Goal: Information Seeking & Learning: Learn about a topic

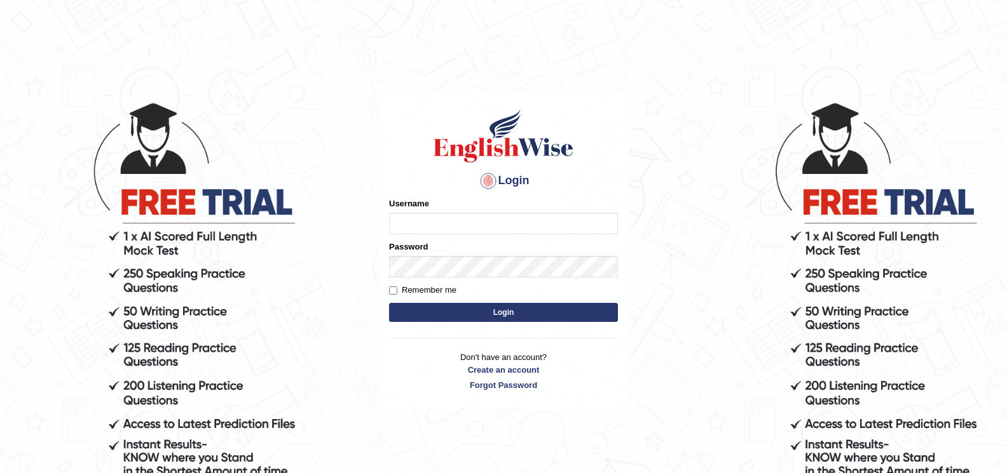
click at [395, 223] on input "Username" at bounding box center [503, 224] width 229 height 22
type input "sitak"
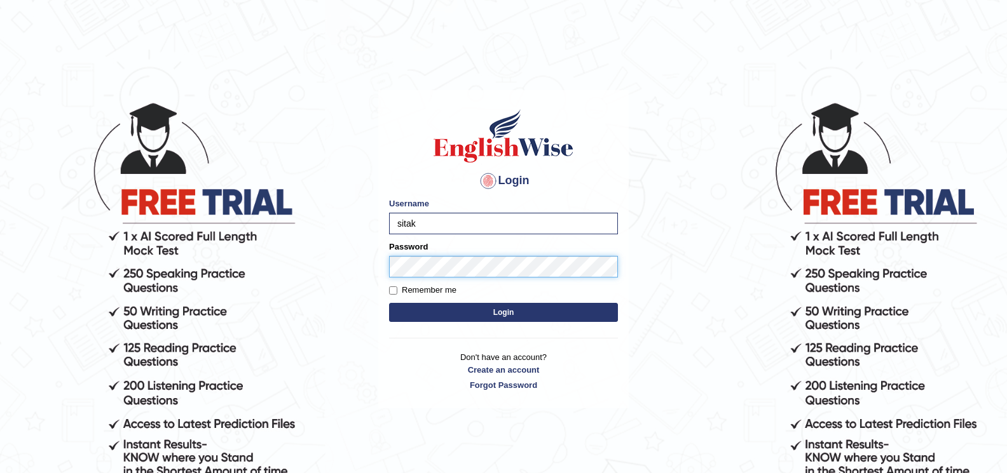
click at [389, 303] on button "Login" at bounding box center [503, 312] width 229 height 19
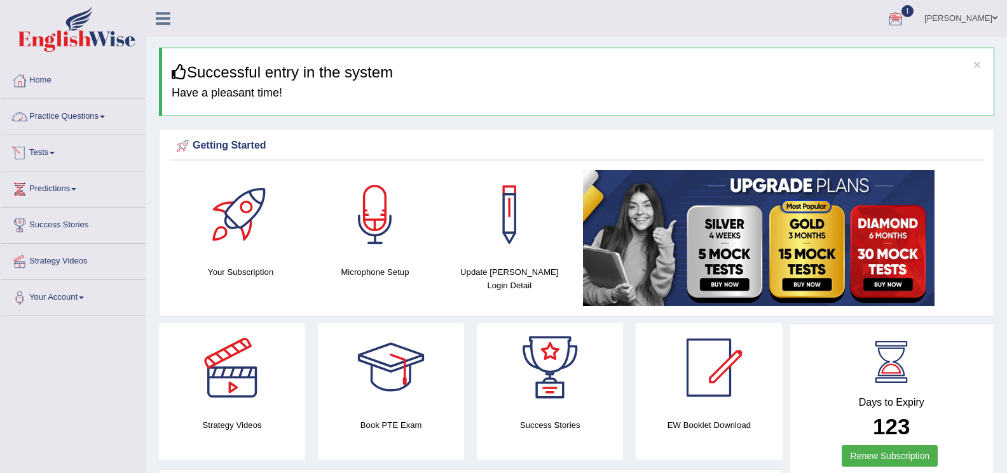
click at [105, 117] on span at bounding box center [102, 117] width 5 height 3
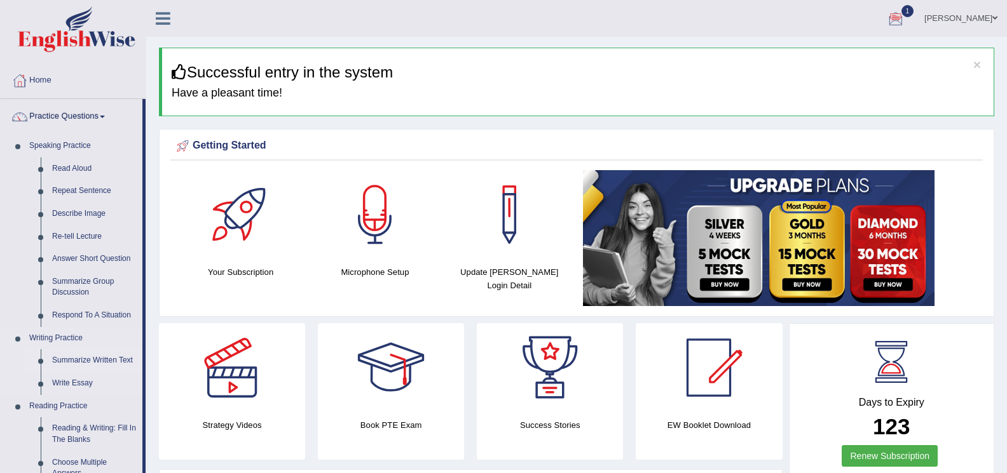
click at [56, 363] on link "Summarize Written Text" at bounding box center [94, 361] width 96 height 23
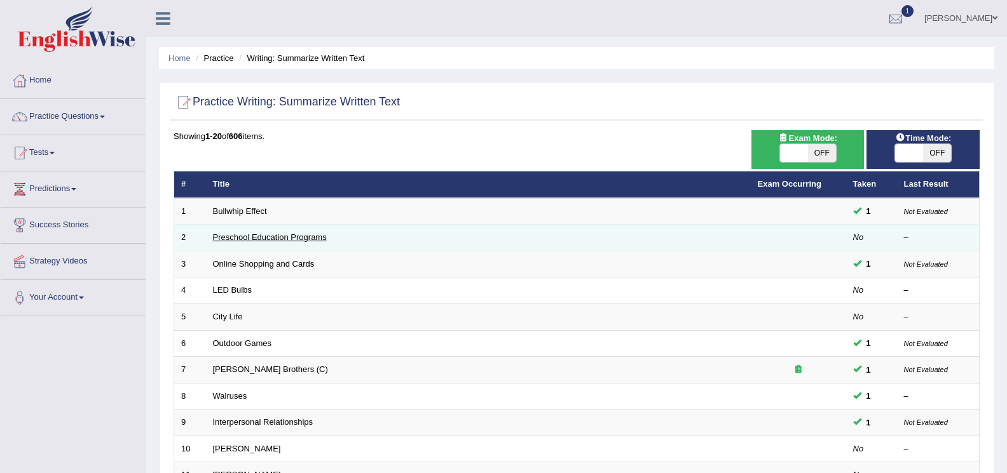
click at [271, 238] on link "Preschool Education Programs" at bounding box center [270, 238] width 114 height 10
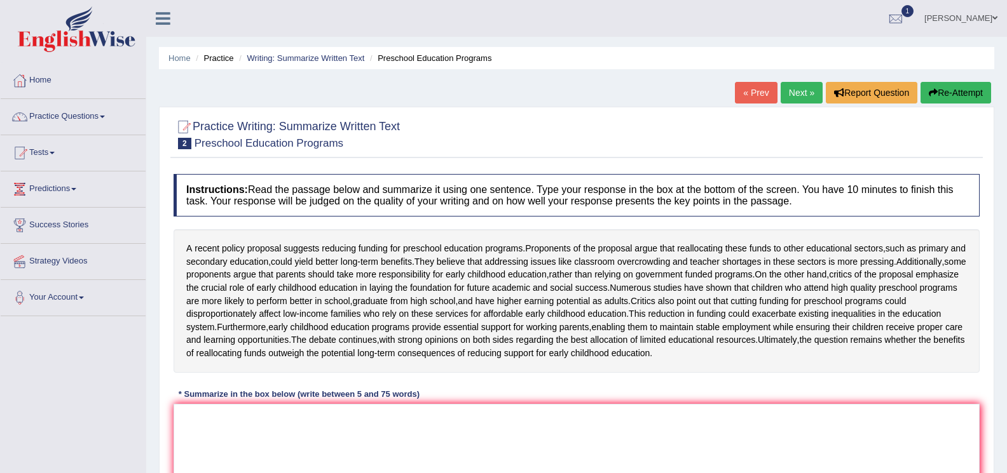
scroll to position [64, 0]
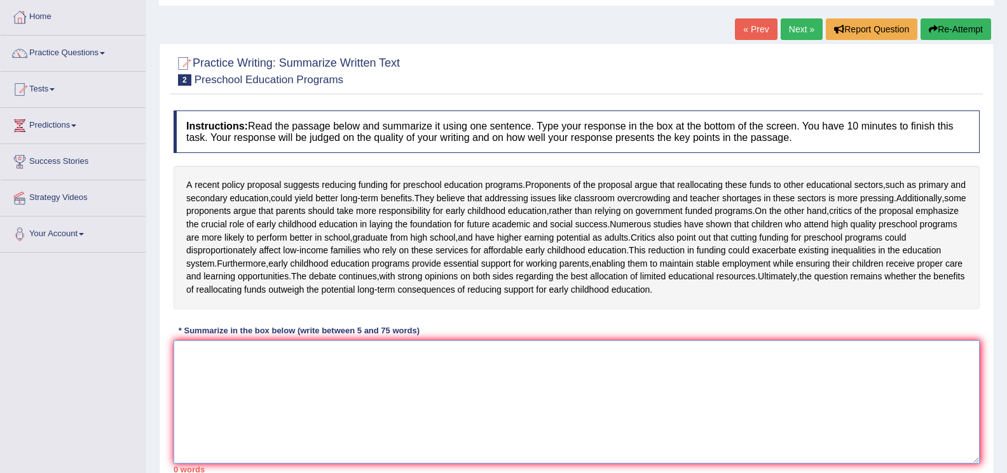
click at [207, 393] on textarea at bounding box center [576, 402] width 806 height 123
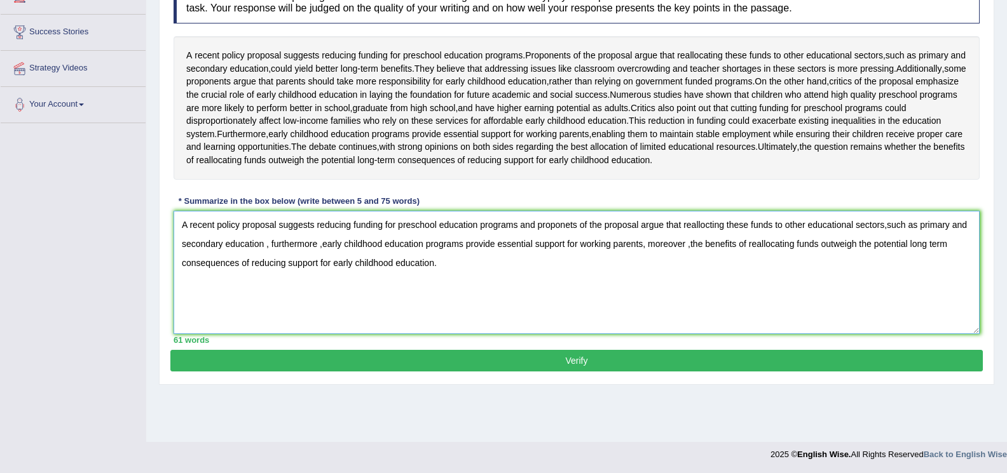
scroll to position [194, 0]
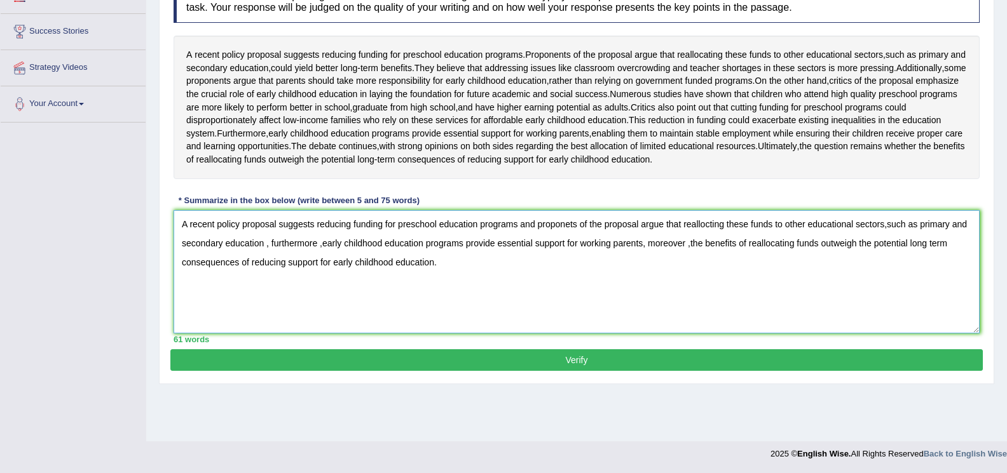
type textarea "A recent policy proposal suggests reducing funding for preschool education prog…"
click at [569, 371] on button "Verify" at bounding box center [576, 361] width 812 height 22
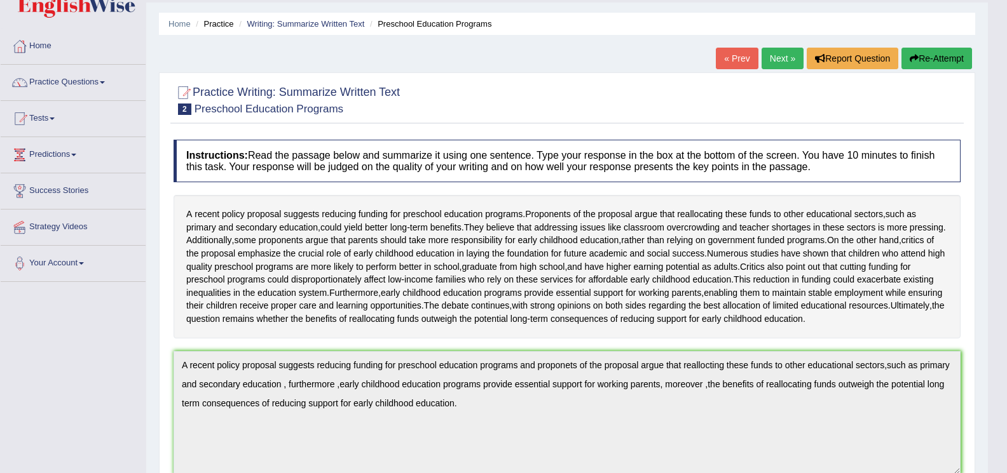
scroll to position [12, 0]
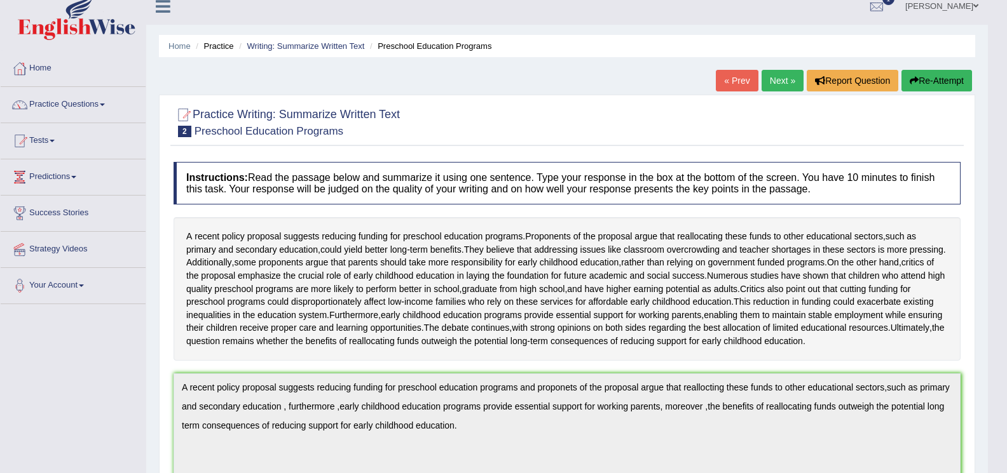
click at [773, 88] on link "Next »" at bounding box center [782, 81] width 42 height 22
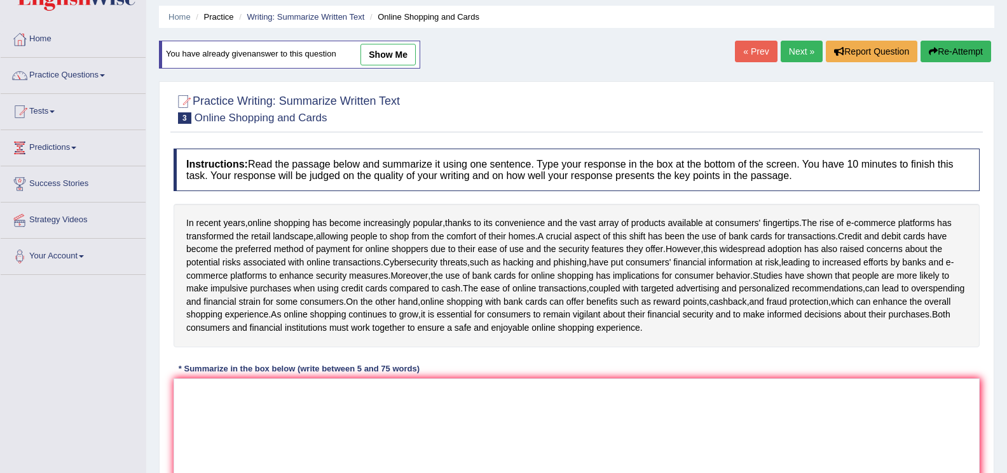
scroll to position [64, 0]
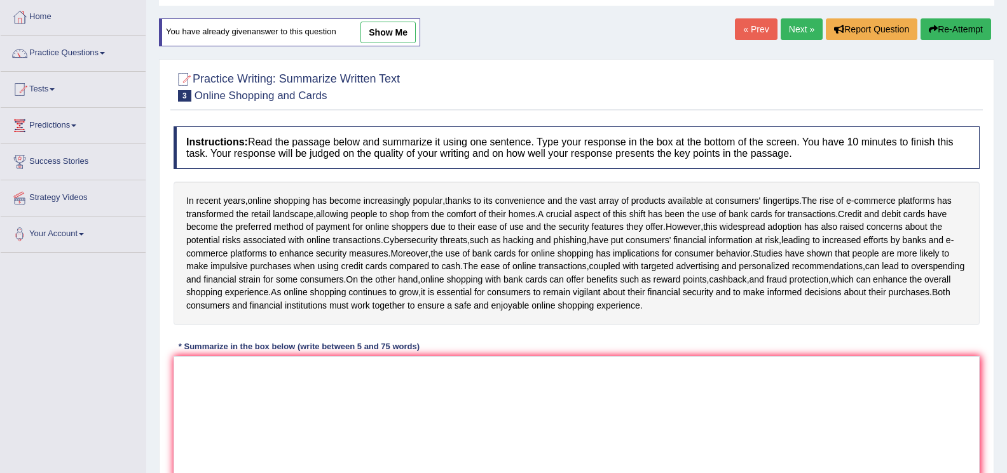
click at [791, 33] on link "Next »" at bounding box center [801, 29] width 42 height 22
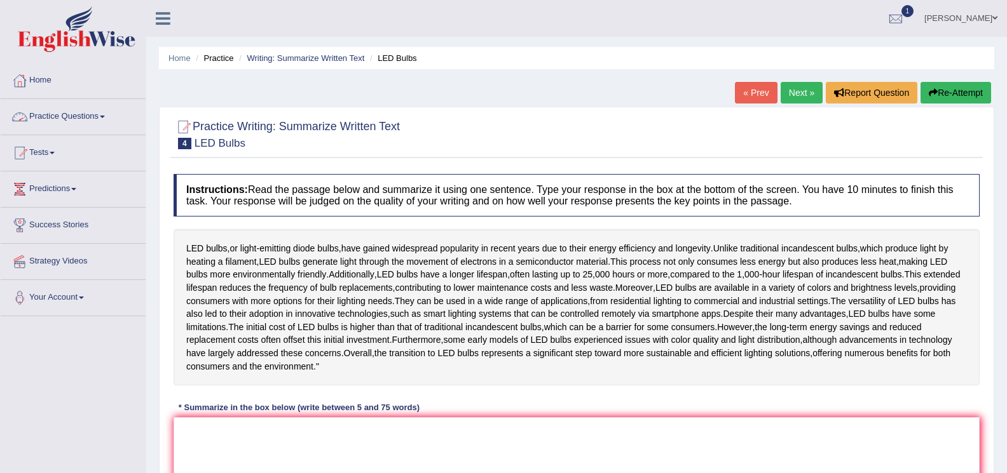
click at [104, 114] on link "Practice Questions" at bounding box center [73, 115] width 145 height 32
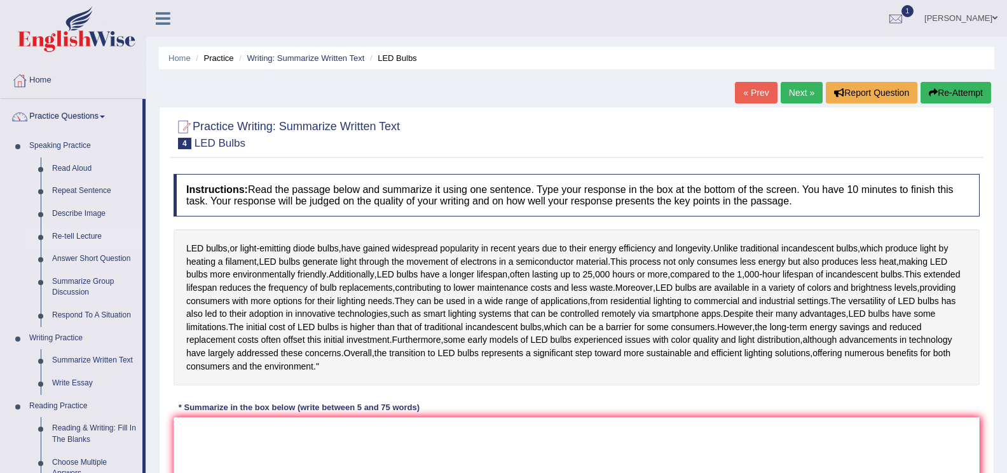
scroll to position [64, 0]
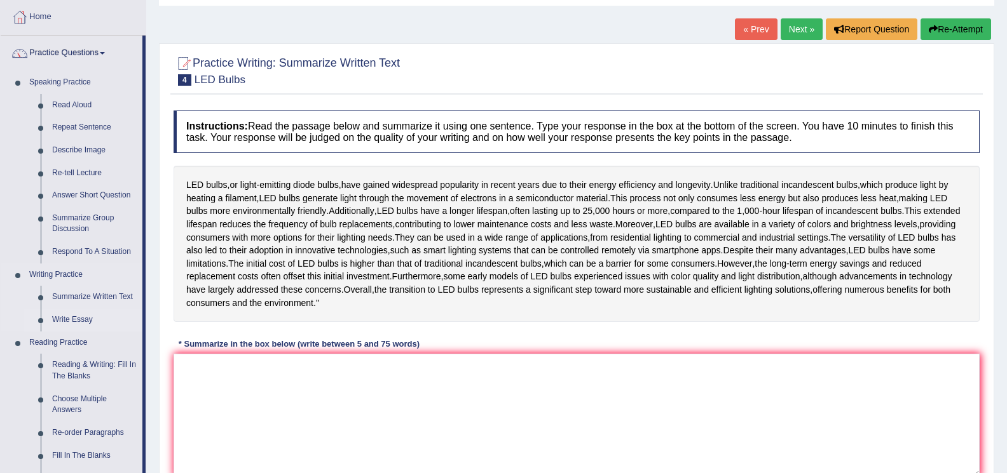
click at [67, 317] on link "Write Essay" at bounding box center [94, 320] width 96 height 23
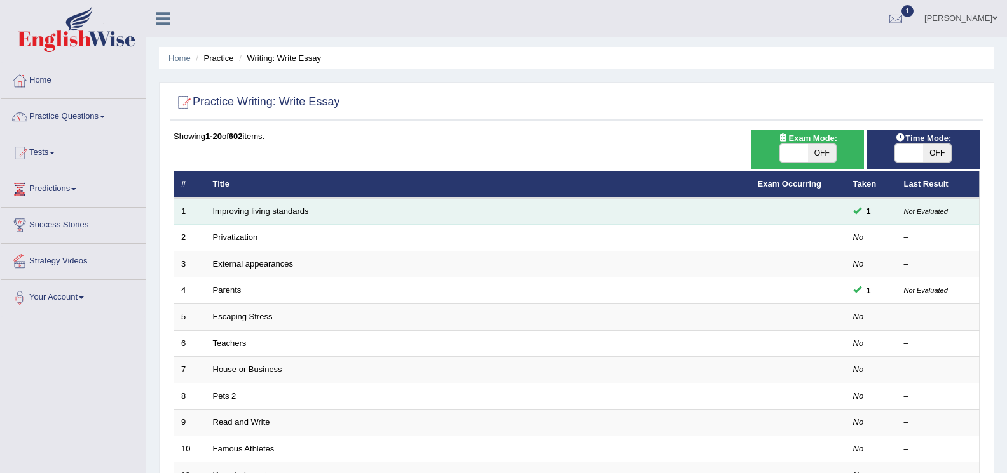
click at [263, 217] on td "Improving living standards" at bounding box center [478, 211] width 545 height 27
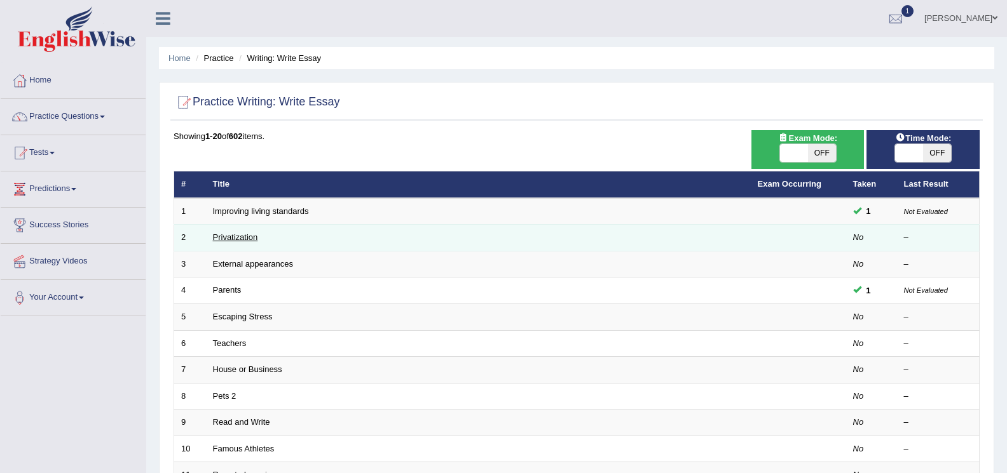
click at [237, 241] on link "Privatization" at bounding box center [235, 238] width 45 height 10
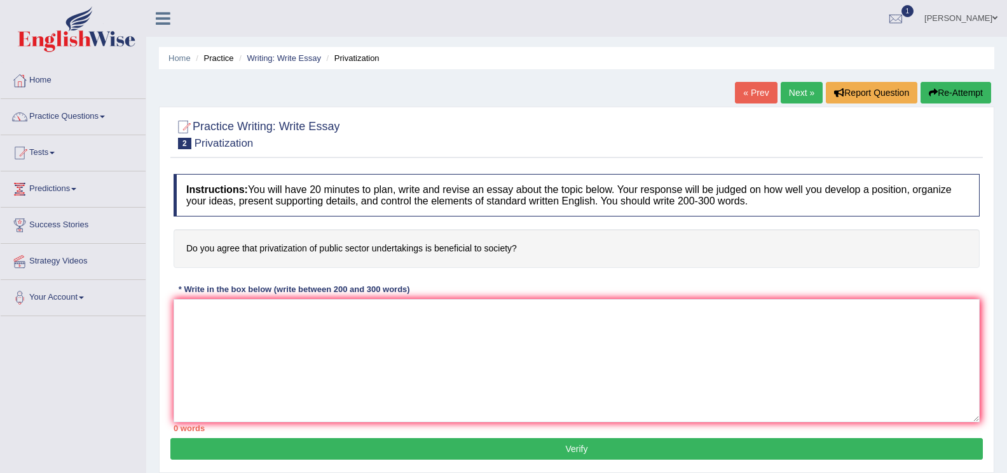
click at [786, 92] on link "Next »" at bounding box center [801, 93] width 42 height 22
click at [105, 117] on span at bounding box center [102, 117] width 5 height 3
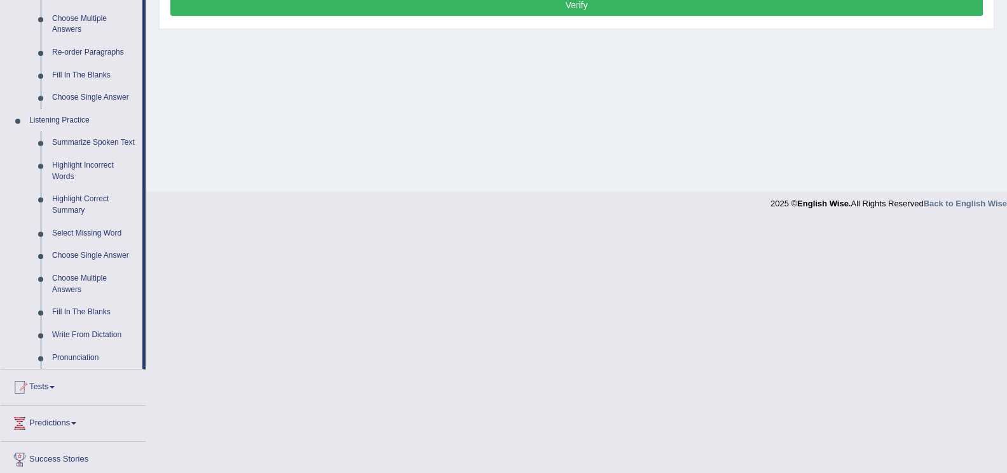
scroll to position [445, 0]
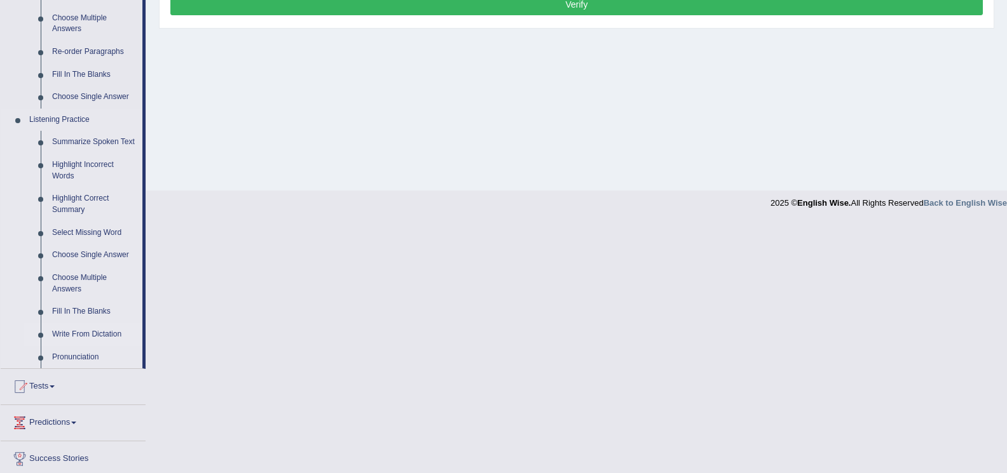
click at [74, 337] on link "Write From Dictation" at bounding box center [94, 334] width 96 height 23
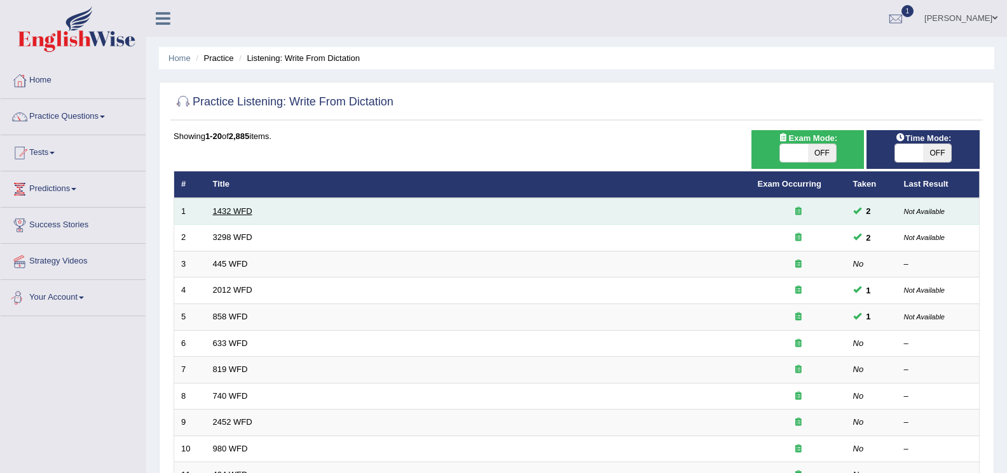
click at [233, 208] on link "1432 WFD" at bounding box center [232, 212] width 39 height 10
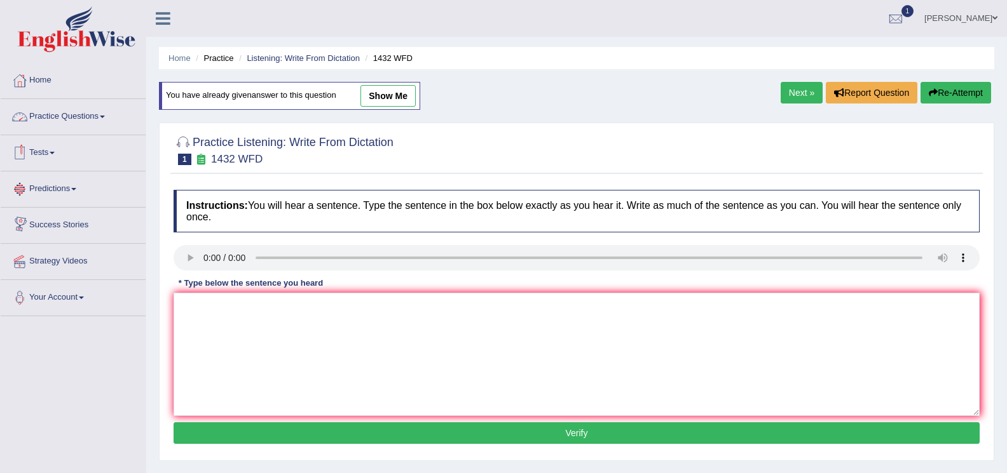
click at [109, 125] on link "Practice Questions" at bounding box center [73, 115] width 145 height 32
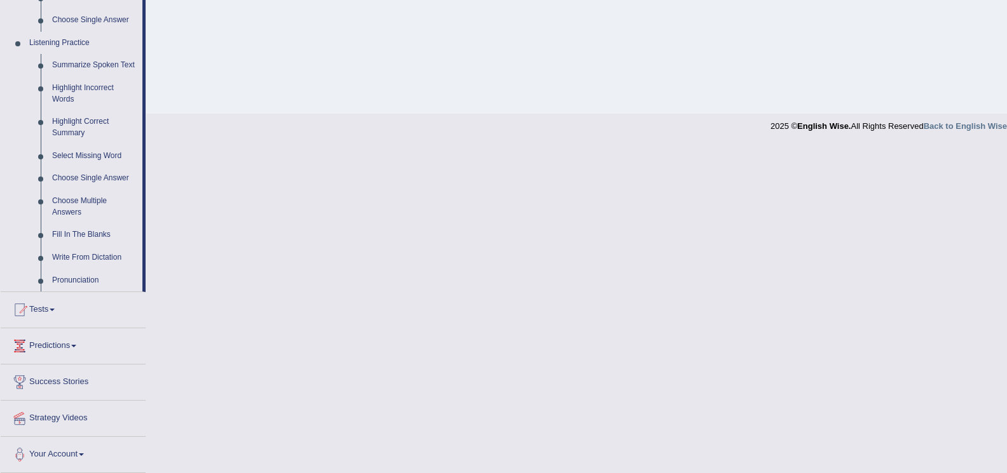
scroll to position [522, 0]
click at [83, 63] on link "Summarize Spoken Text" at bounding box center [94, 64] width 96 height 23
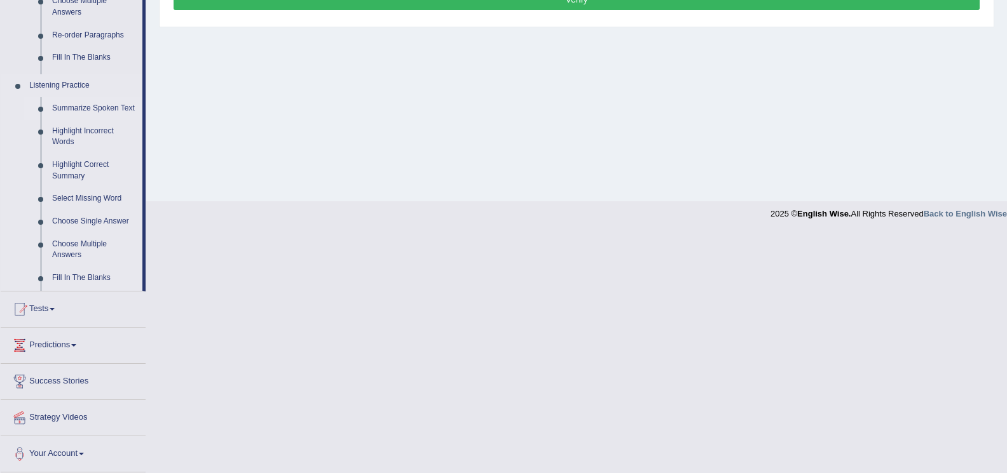
scroll to position [194, 0]
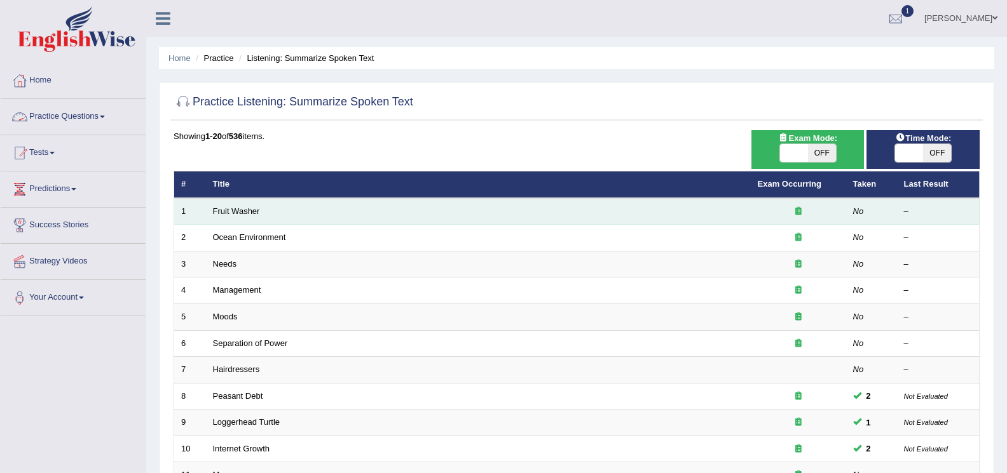
click at [224, 205] on td "Fruit Washer" at bounding box center [478, 211] width 545 height 27
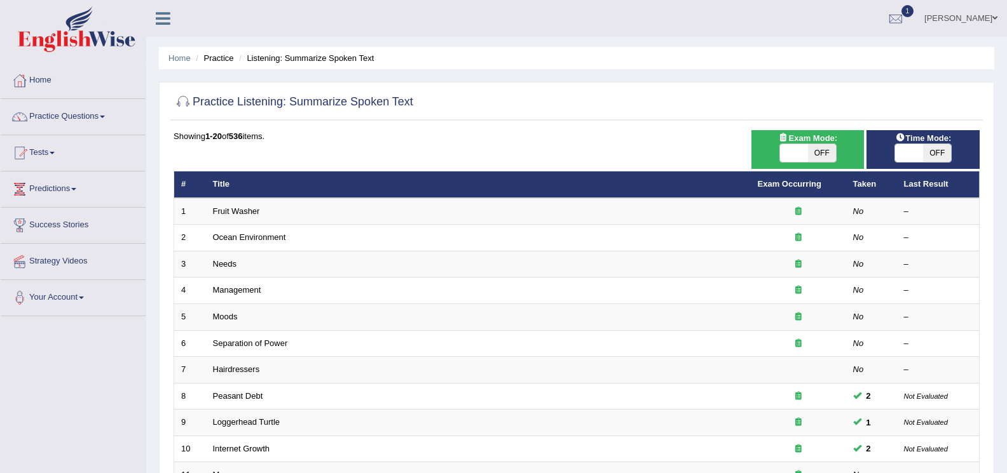
click at [816, 149] on span "OFF" at bounding box center [822, 153] width 28 height 18
checkbox input "true"
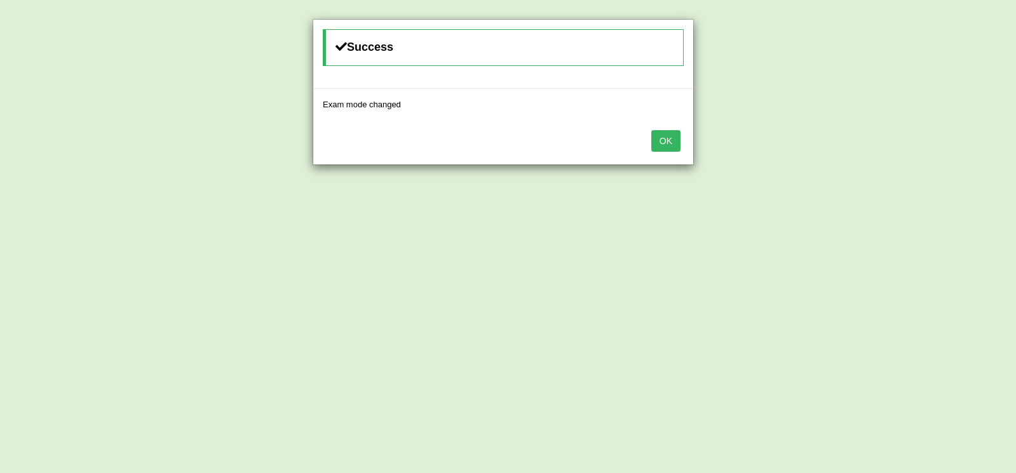
click at [667, 138] on button "OK" at bounding box center [665, 141] width 29 height 22
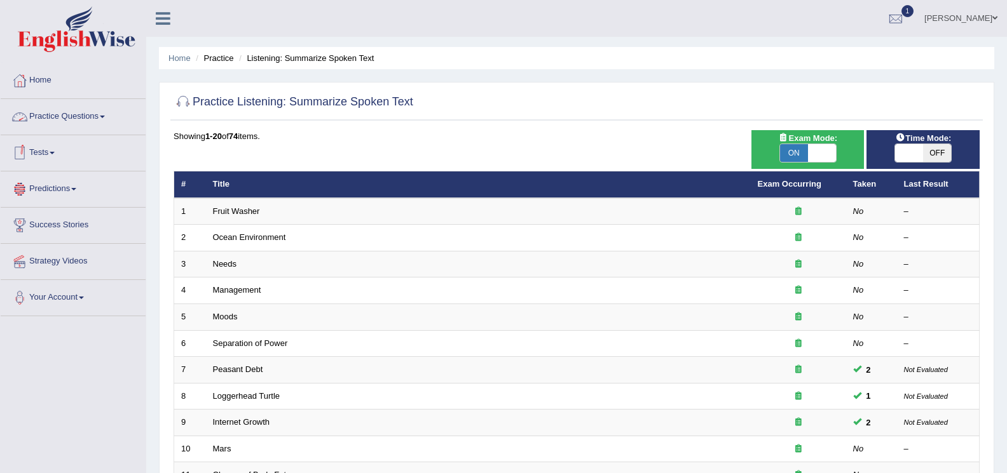
click at [104, 121] on link "Practice Questions" at bounding box center [73, 115] width 145 height 32
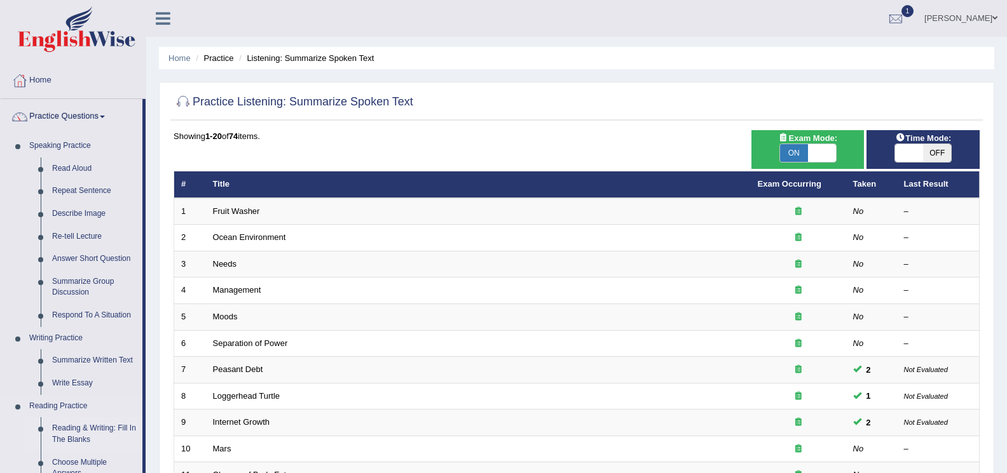
click at [83, 436] on link "Reading & Writing: Fill In The Blanks" at bounding box center [94, 434] width 96 height 34
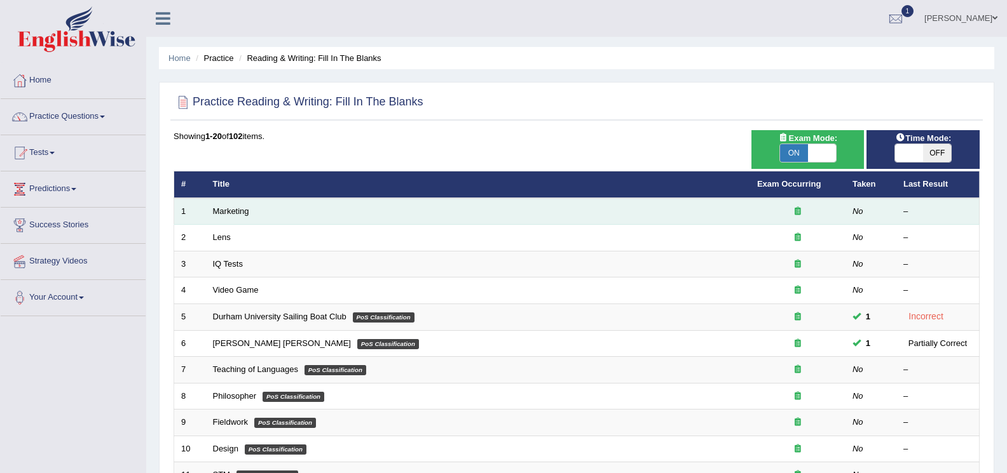
click at [217, 216] on td "Marketing" at bounding box center [478, 211] width 544 height 27
click at [219, 212] on link "Marketing" at bounding box center [231, 212] width 36 height 10
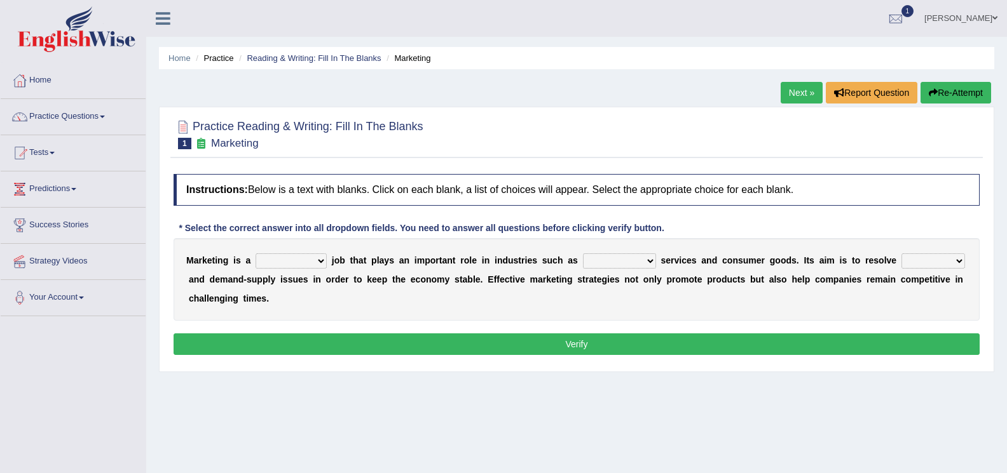
click at [318, 260] on select "professional flexible parochial descriptive" at bounding box center [290, 261] width 71 height 15
select select "flexible"
click at [255, 254] on select "professional flexible parochial descriptive" at bounding box center [290, 261] width 71 height 15
click at [648, 257] on select "civil financial conventional foremost" at bounding box center [619, 261] width 73 height 15
select select "conventional"
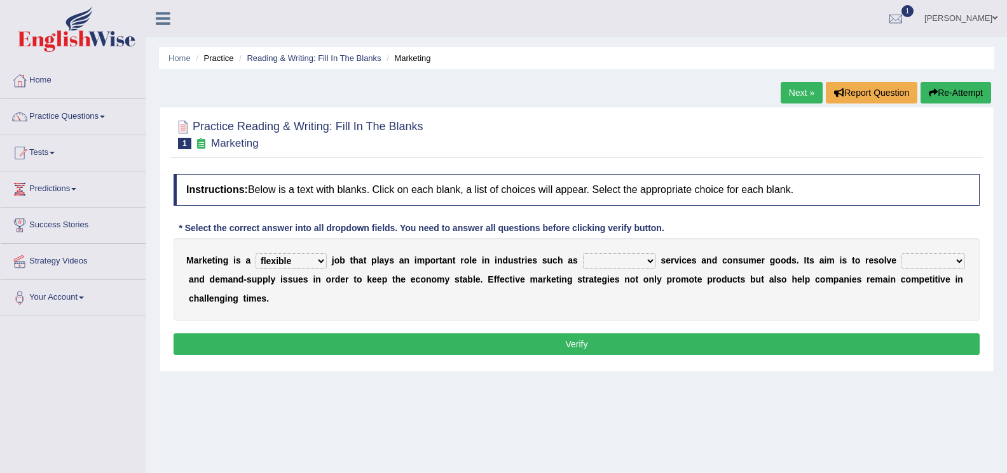
click at [583, 254] on select "civil financial conventional foremost" at bounding box center [619, 261] width 73 height 15
click at [955, 263] on select "imbalance excess symmetry budget" at bounding box center [933, 261] width 64 height 15
select select "budget"
click at [901, 254] on select "imbalance excess symmetry budget" at bounding box center [933, 261] width 64 height 15
click at [588, 339] on button "Verify" at bounding box center [576, 345] width 806 height 22
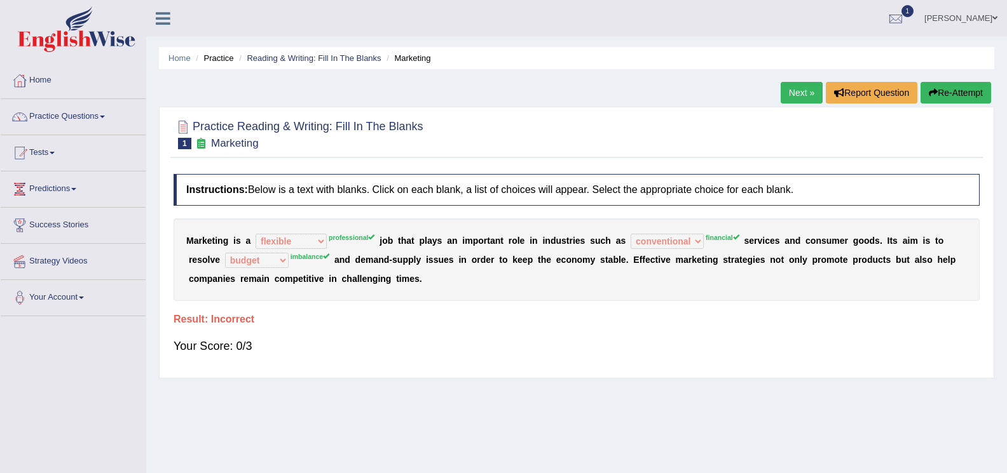
click at [789, 100] on link "Next »" at bounding box center [801, 93] width 42 height 22
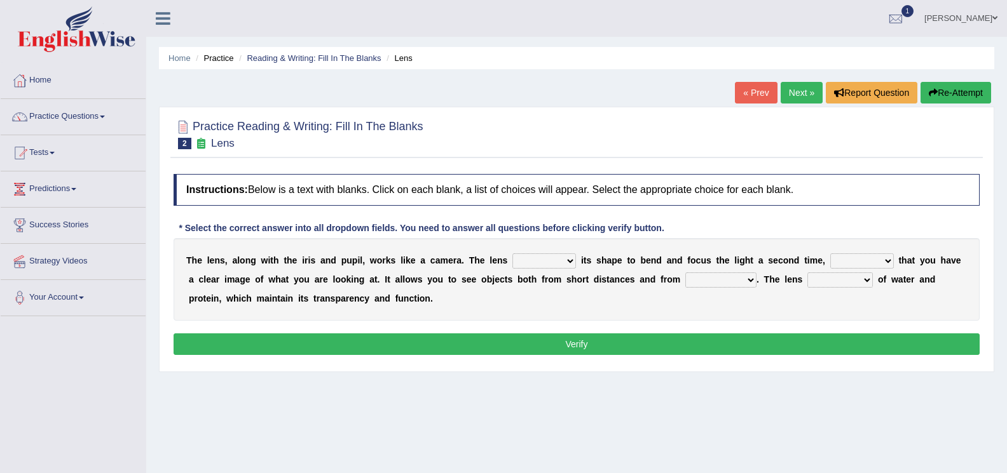
click at [567, 261] on select "adjusts shows selects presents" at bounding box center [544, 261] width 64 height 15
select select "adjusts"
click at [512, 254] on select "adjusts shows selects presents" at bounding box center [544, 261] width 64 height 15
click at [885, 261] on select "ensures to ensure ensure ensured" at bounding box center [862, 261] width 64 height 15
select select "to ensure"
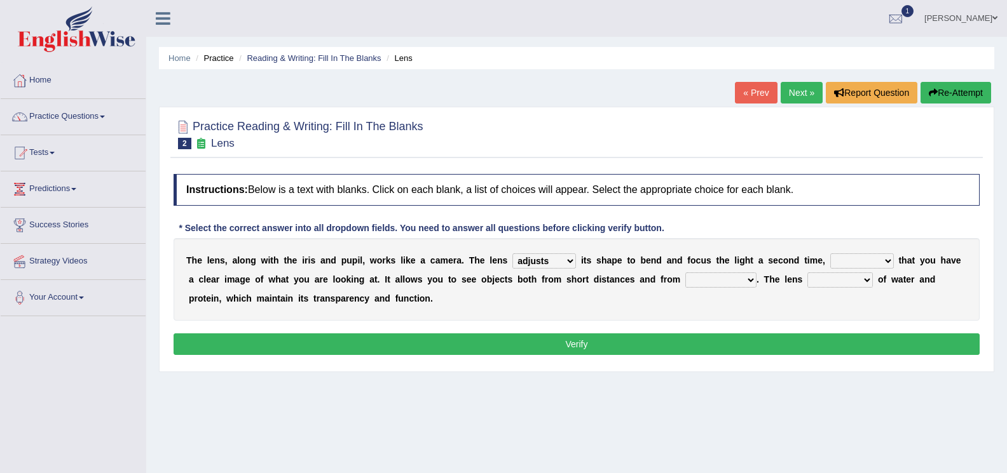
click at [830, 254] on select "ensures to ensure ensure ensured" at bounding box center [862, 261] width 64 height 15
click at [750, 277] on select "far away in between further apart all along" at bounding box center [720, 280] width 71 height 15
select select "far away"
click at [685, 273] on select "far away in between further apart all along" at bounding box center [720, 280] width 71 height 15
click at [863, 278] on select "constitutes comprises composes consists" at bounding box center [839, 280] width 65 height 15
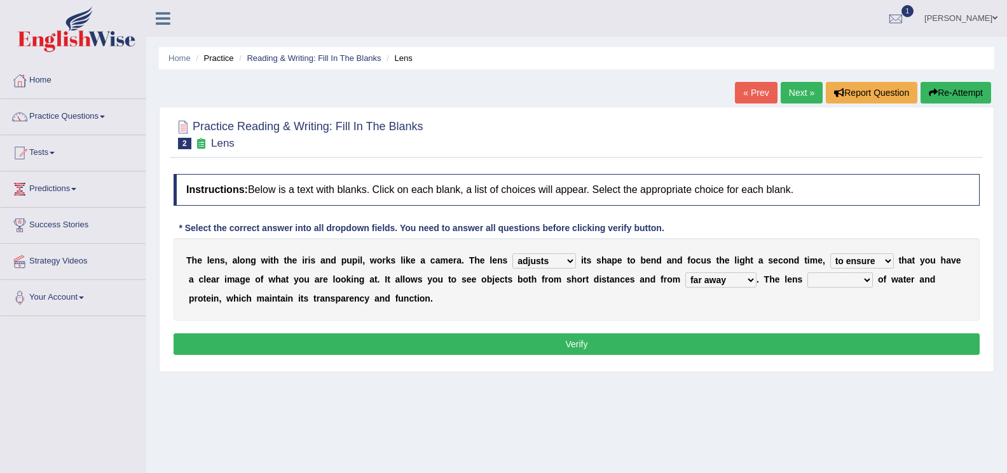
select select "consists"
click at [807, 273] on select "constitutes comprises composes consists" at bounding box center [839, 280] width 65 height 15
click at [583, 346] on button "Verify" at bounding box center [576, 345] width 806 height 22
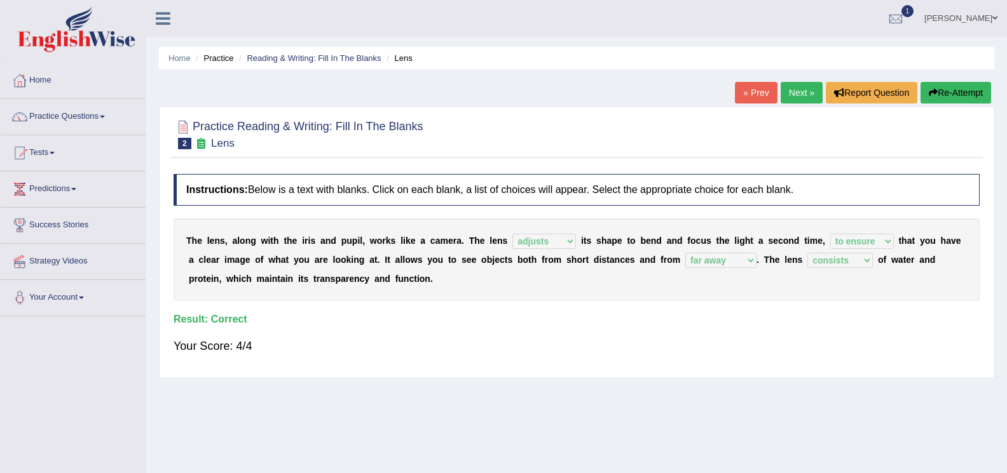
click at [786, 92] on link "Next »" at bounding box center [801, 93] width 42 height 22
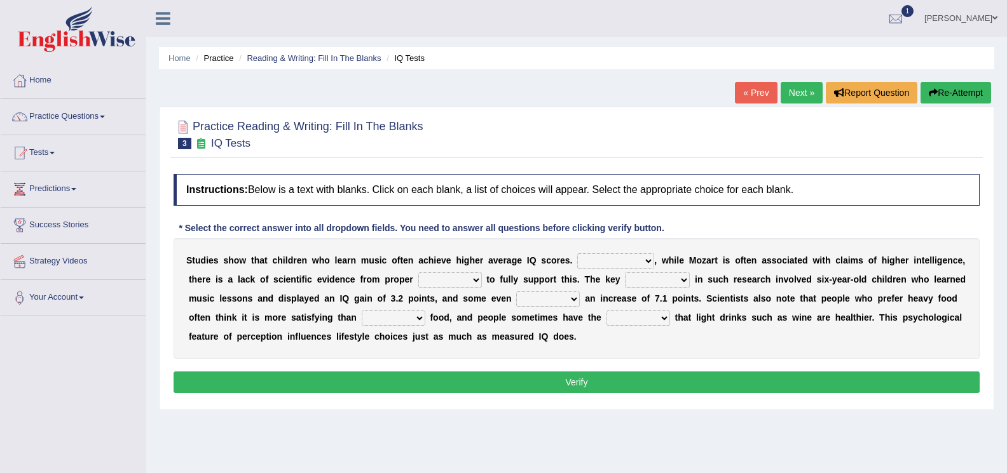
click at [648, 259] on select "However Therefore Consequently While" at bounding box center [615, 261] width 77 height 15
select select "However"
click at [577, 254] on select "However Therefore Consequently While" at bounding box center [615, 261] width 77 height 15
click at [472, 278] on select "test tests testing tested" at bounding box center [450, 280] width 64 height 15
select select "testing"
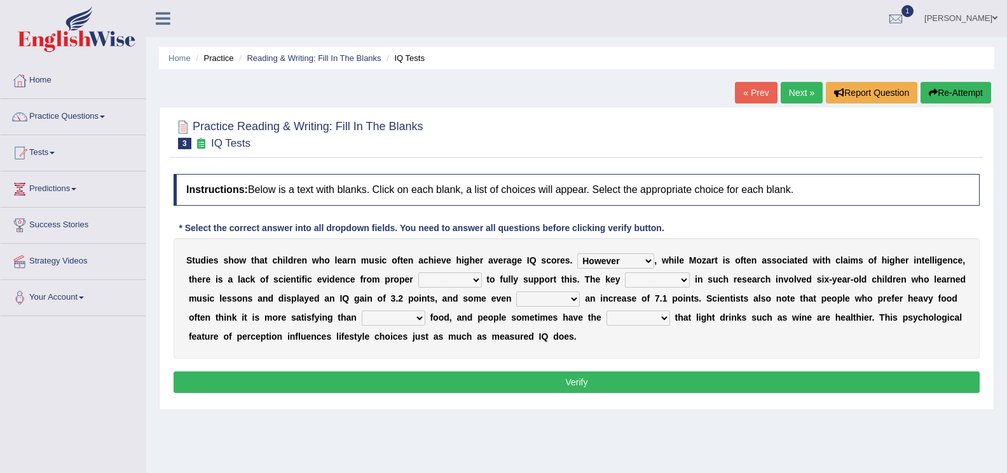
click at [418, 273] on select "test tests testing tested" at bounding box center [450, 280] width 64 height 15
click at [681, 278] on select "process goal implication odd" at bounding box center [657, 280] width 65 height 15
select select "goal"
click at [625, 273] on select "process goal implication odd" at bounding box center [657, 280] width 65 height 15
click at [572, 301] on select "exhibited taught learned threatened" at bounding box center [548, 299] width 64 height 15
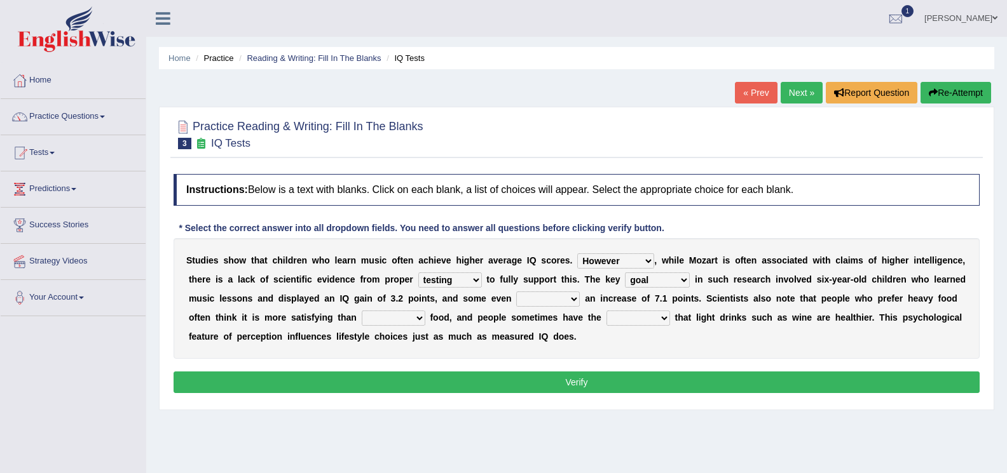
select select "exhibited"
click at [516, 292] on select "exhibited taught learned threatened" at bounding box center [548, 299] width 64 height 15
click at [419, 320] on select "choosy lighter cushiony spooky" at bounding box center [394, 318] width 64 height 15
select select "choosy"
click at [362, 311] on select "choosy lighter cushiony spooky" at bounding box center [394, 318] width 64 height 15
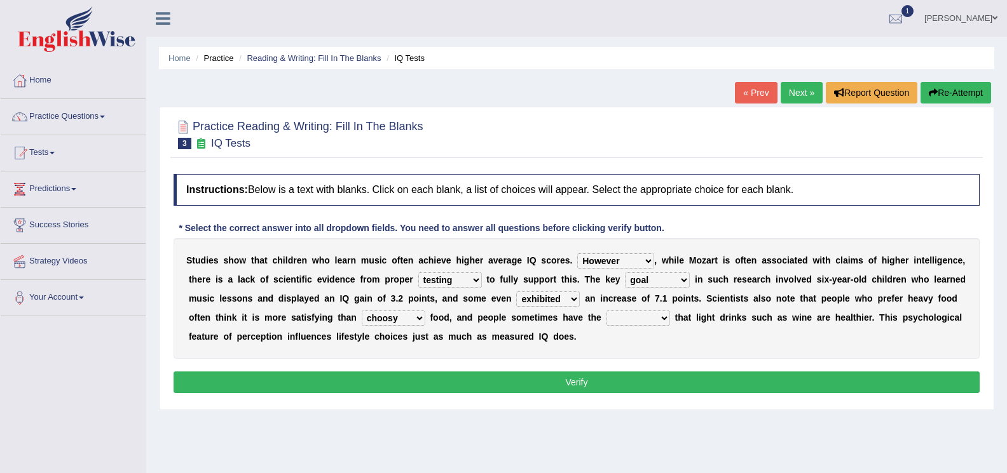
click at [660, 318] on select "illusion sight anecdote intention" at bounding box center [638, 318] width 64 height 15
select select "intention"
click at [606, 311] on select "illusion sight anecdote intention" at bounding box center [638, 318] width 64 height 15
click at [573, 386] on button "Verify" at bounding box center [576, 383] width 806 height 22
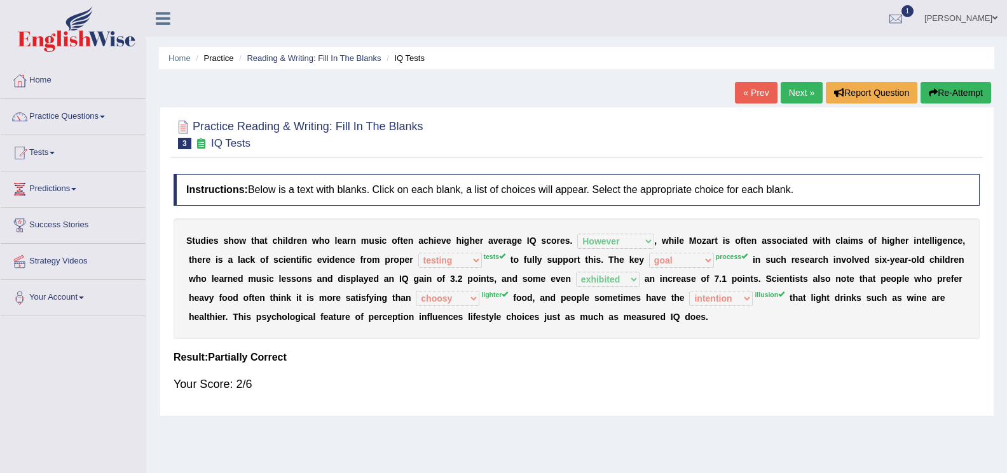
click at [799, 87] on link "Next »" at bounding box center [801, 93] width 42 height 22
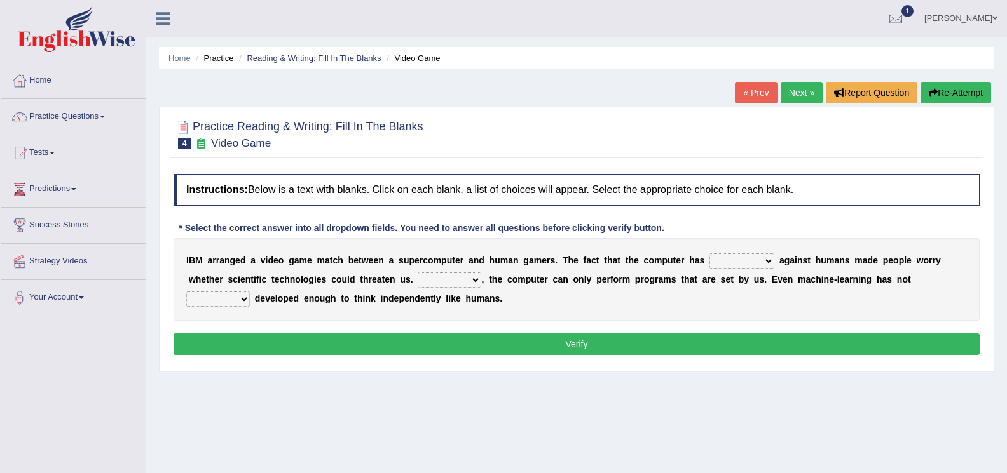
click at [768, 262] on select "competed fought acted challenged" at bounding box center [741, 261] width 65 height 15
select select "challenged"
click at [709, 254] on select "competed fought acted challenged" at bounding box center [741, 261] width 65 height 15
click at [473, 280] on select "Moreover However Thus So" at bounding box center [449, 280] width 64 height 15
select select "However"
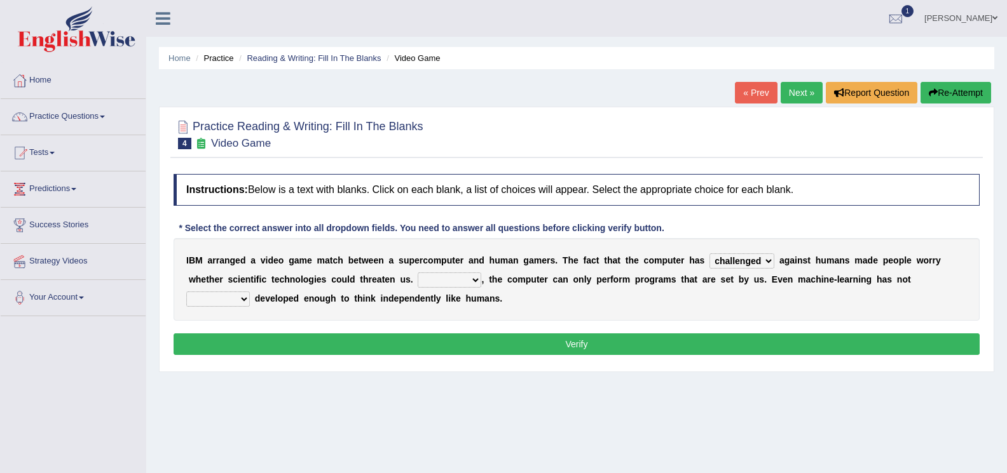
click at [417, 273] on select "Moreover However Thus So" at bounding box center [449, 280] width 64 height 15
click at [242, 298] on select "yet still only just" at bounding box center [218, 299] width 64 height 15
select select "yet"
click at [186, 292] on select "yet still only just" at bounding box center [218, 299] width 64 height 15
click at [571, 347] on button "Verify" at bounding box center [576, 345] width 806 height 22
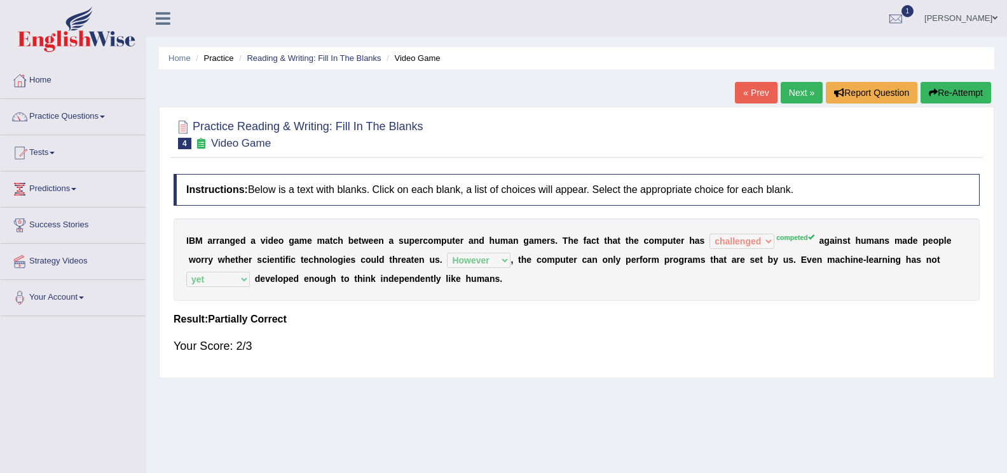
click at [791, 98] on link "Next »" at bounding box center [801, 93] width 42 height 22
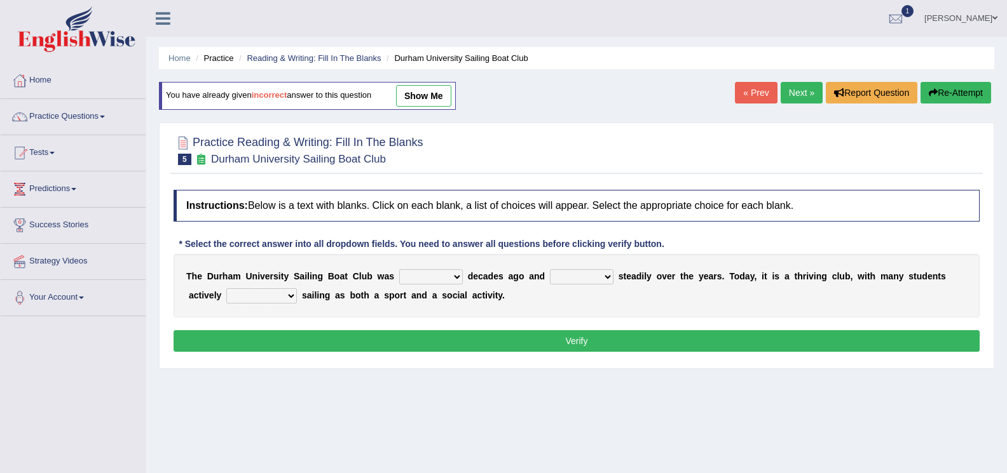
click at [459, 279] on select "found fund founded find" at bounding box center [431, 276] width 64 height 15
select select "fund"
click at [399, 269] on select "found fund founded find" at bounding box center [431, 276] width 64 height 15
click at [602, 276] on select "grow growing has grown grown" at bounding box center [582, 276] width 64 height 15
select select "has grown"
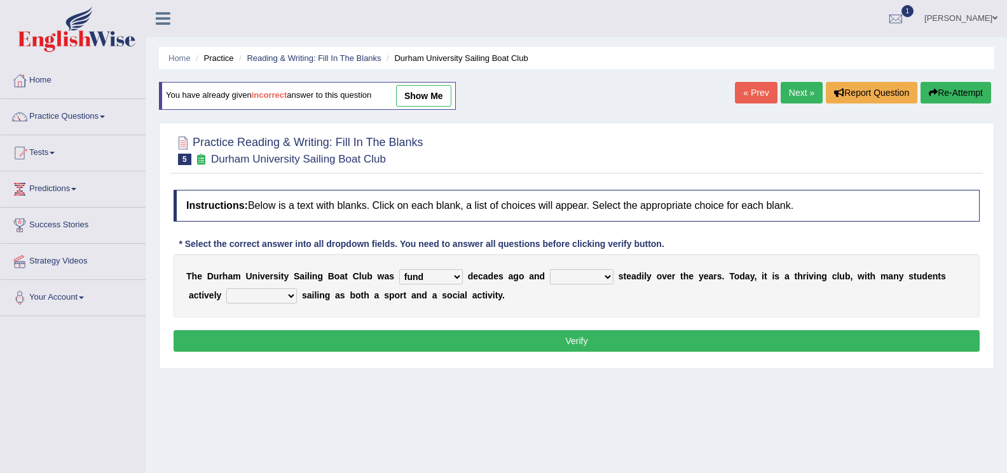
click at [550, 269] on select "grow growing has grown grown" at bounding box center [582, 276] width 64 height 15
click at [289, 295] on select "enjoy enjoyed are enjoying enjoying" at bounding box center [261, 295] width 71 height 15
select select "enjoyed"
click at [226, 288] on select "enjoy enjoyed are enjoying enjoying" at bounding box center [261, 295] width 71 height 15
click at [576, 340] on button "Verify" at bounding box center [576, 341] width 806 height 22
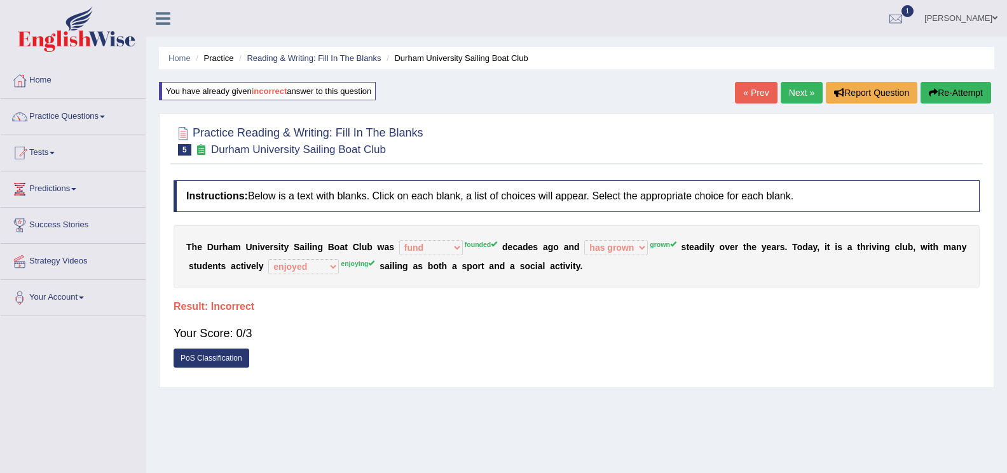
click at [789, 95] on link "Next »" at bounding box center [801, 93] width 42 height 22
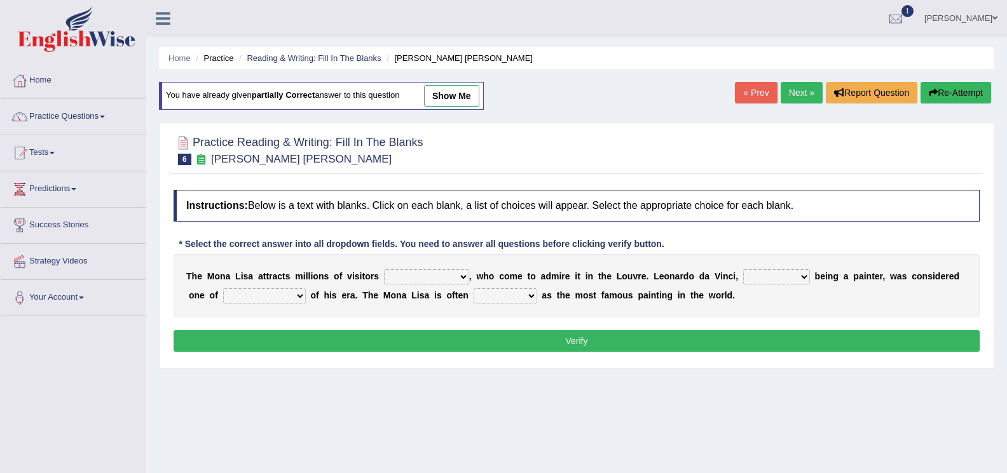
click at [105, 116] on span at bounding box center [102, 117] width 5 height 3
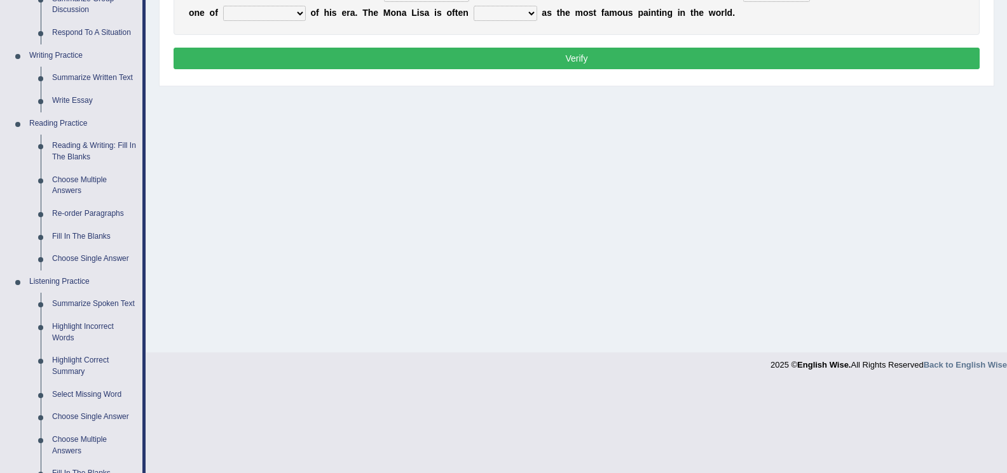
scroll to position [254, 0]
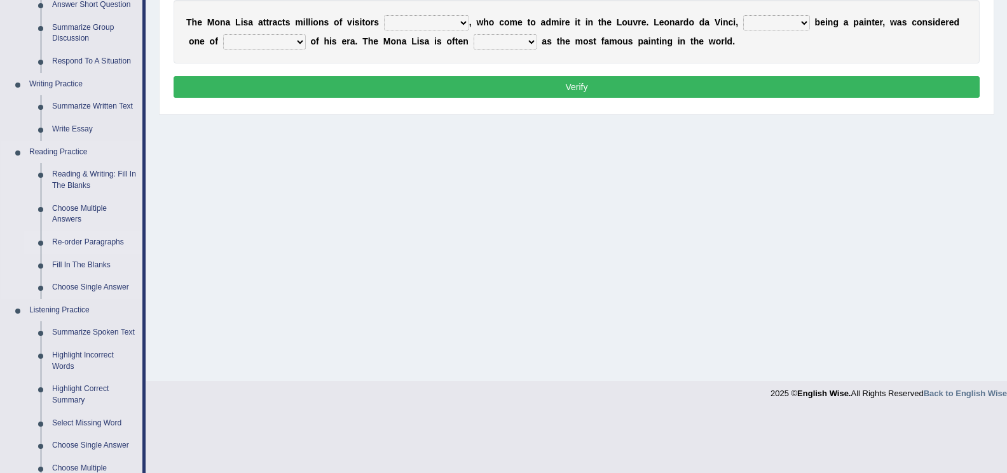
click at [91, 247] on link "Re-order Paragraphs" at bounding box center [94, 242] width 96 height 23
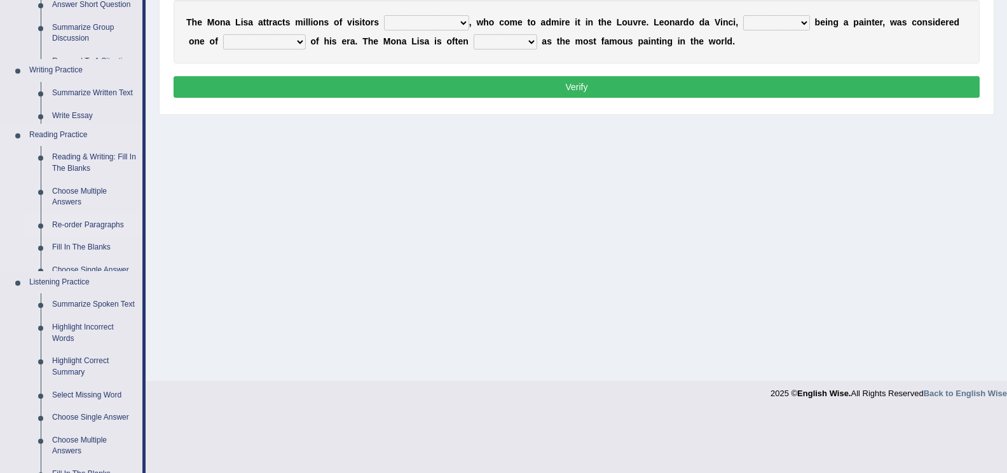
scroll to position [194, 0]
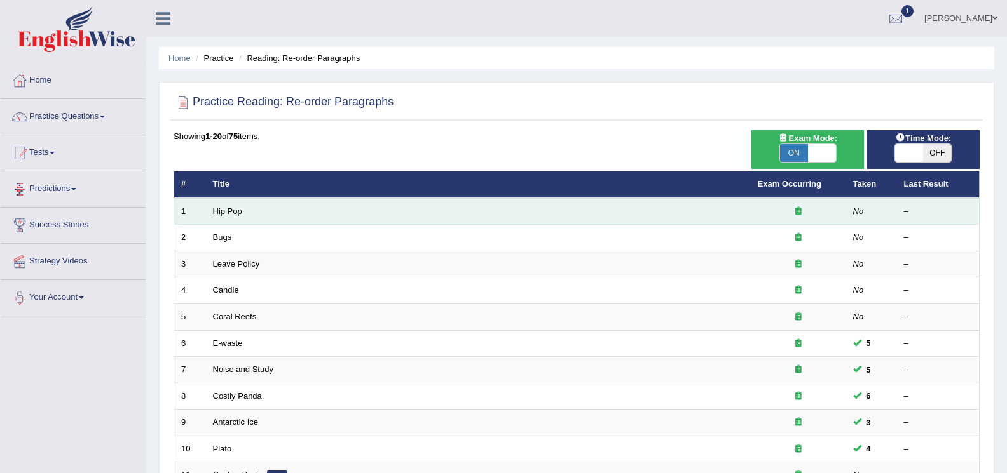
click at [227, 208] on link "Hip Pop" at bounding box center [227, 212] width 29 height 10
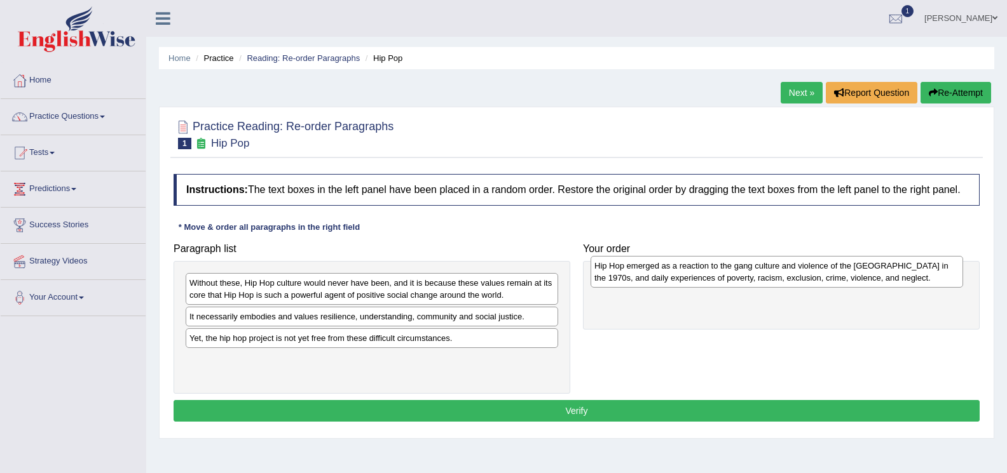
drag, startPoint x: 231, startPoint y: 288, endPoint x: 635, endPoint y: 271, distance: 405.1
click at [635, 271] on div "Hip Hop emerged as a reaction to the gang culture and violence of the South Bro…" at bounding box center [776, 272] width 372 height 32
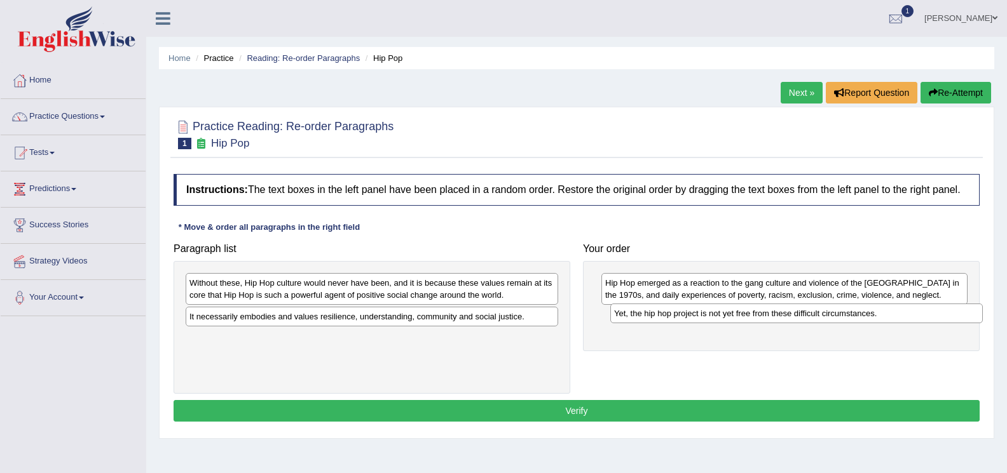
drag, startPoint x: 251, startPoint y: 333, endPoint x: 675, endPoint y: 308, distance: 425.2
click at [675, 308] on div "Yet, the hip hop project is not yet free from these difficult circumstances." at bounding box center [796, 314] width 372 height 20
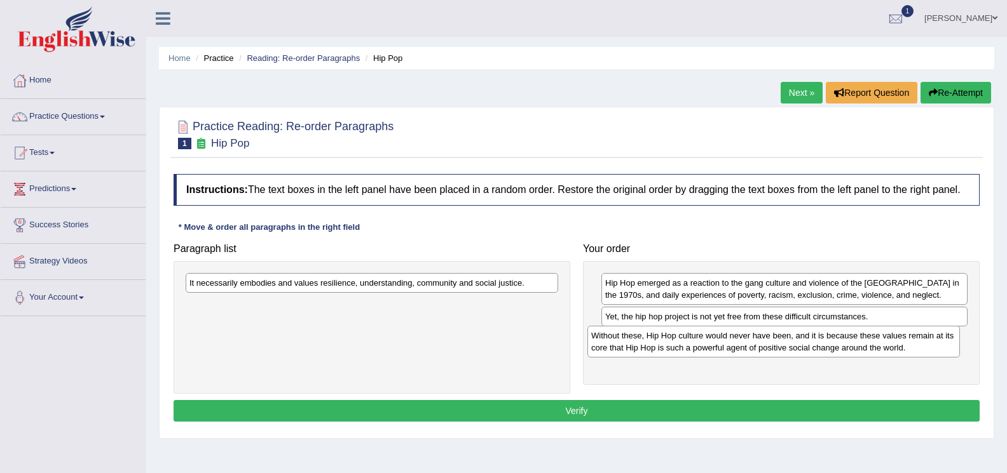
drag, startPoint x: 217, startPoint y: 298, endPoint x: 619, endPoint y: 351, distance: 405.1
click at [619, 351] on div "Without these, Hip Hop culture would never have been, and it is because these v…" at bounding box center [773, 342] width 372 height 32
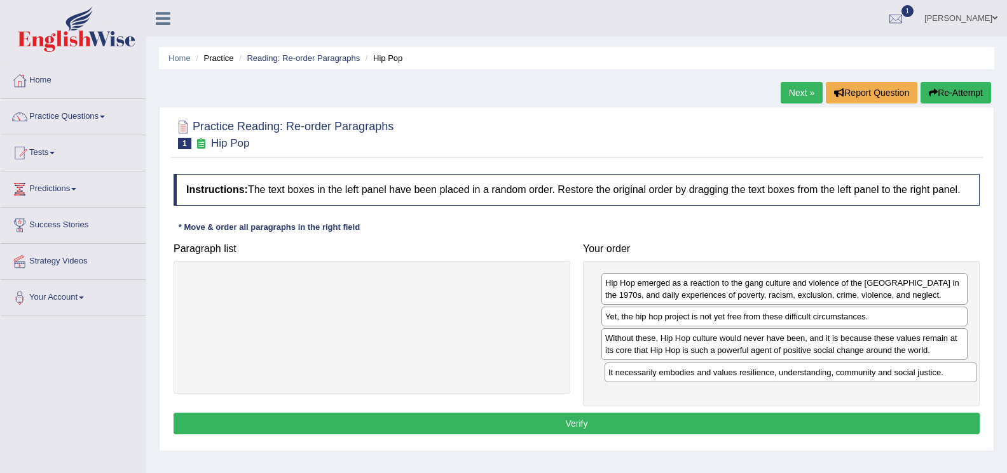
drag, startPoint x: 405, startPoint y: 288, endPoint x: 823, endPoint y: 377, distance: 427.5
click at [823, 377] on div "It necessarily embodies and values resilience, understanding, community and soc…" at bounding box center [790, 373] width 372 height 20
click at [575, 424] on button "Verify" at bounding box center [576, 424] width 806 height 22
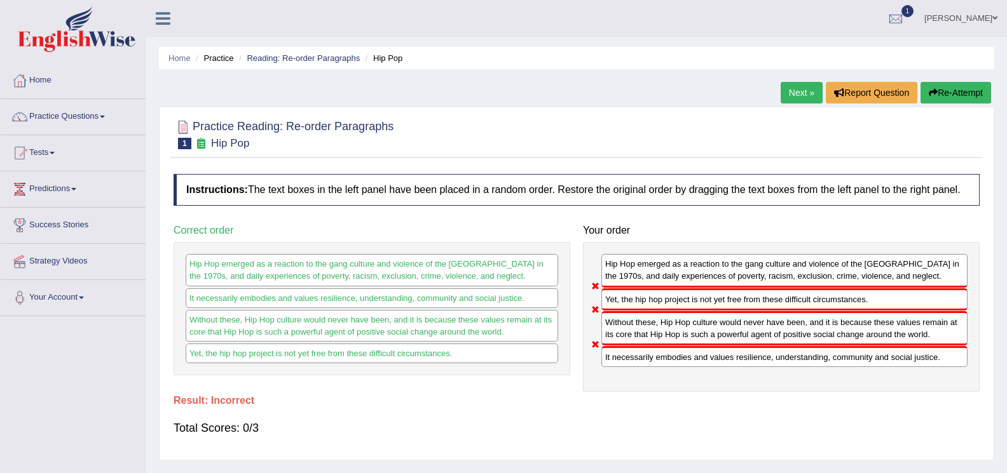
click at [789, 98] on link "Next »" at bounding box center [801, 93] width 42 height 22
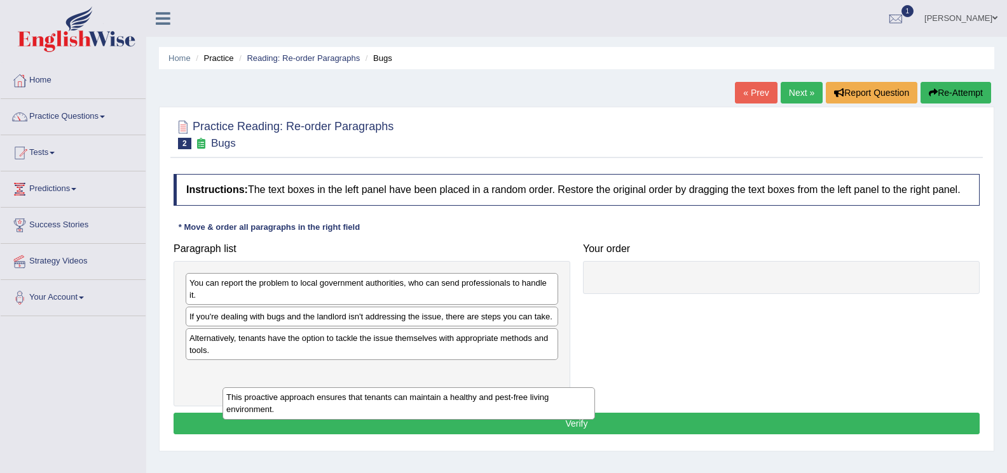
drag, startPoint x: 246, startPoint y: 383, endPoint x: 283, endPoint y: 409, distance: 44.8
click at [283, 409] on div "This proactive approach ensures that tenants can maintain a healthy and pest-fr…" at bounding box center [408, 404] width 372 height 32
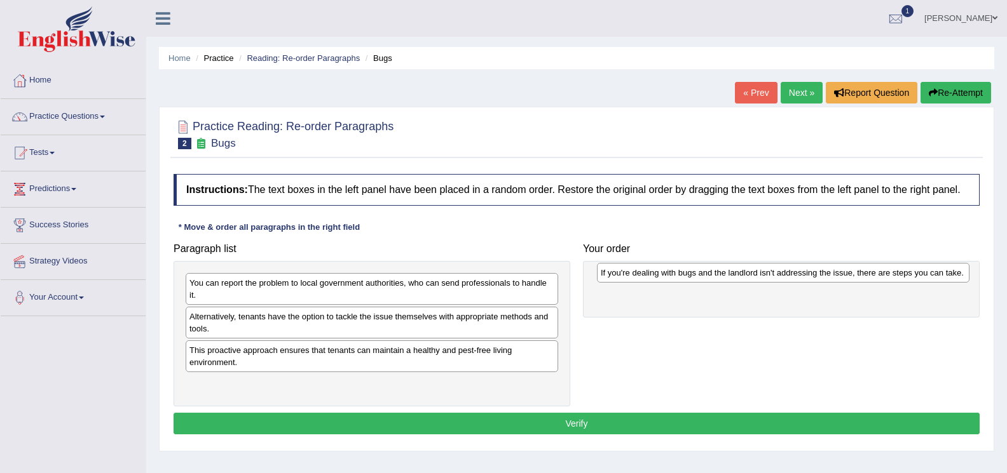
drag, startPoint x: 226, startPoint y: 319, endPoint x: 637, endPoint y: 275, distance: 413.5
click at [637, 275] on div "If you're dealing with bugs and the landlord isn't addressing the issue, there …" at bounding box center [783, 273] width 372 height 20
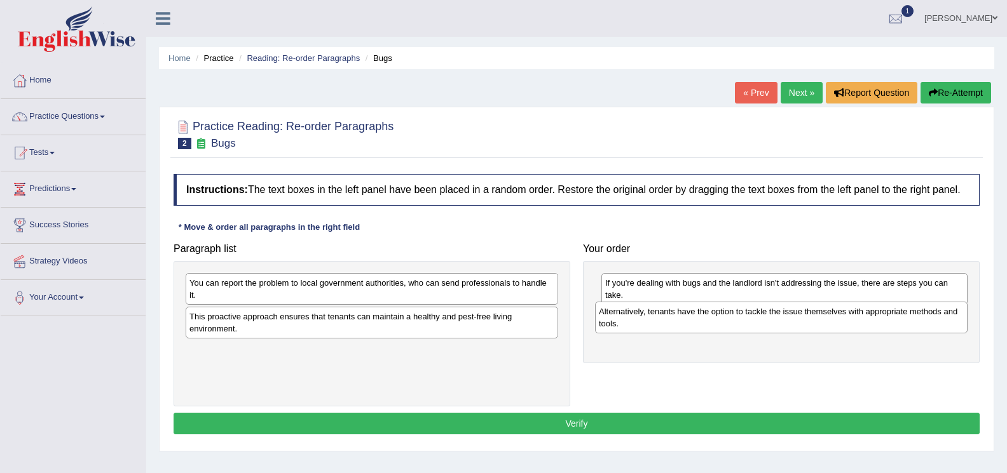
drag, startPoint x: 238, startPoint y: 330, endPoint x: 648, endPoint y: 325, distance: 409.3
click at [648, 325] on div "Alternatively, tenants have the option to tackle the issue themselves with appr…" at bounding box center [781, 318] width 372 height 32
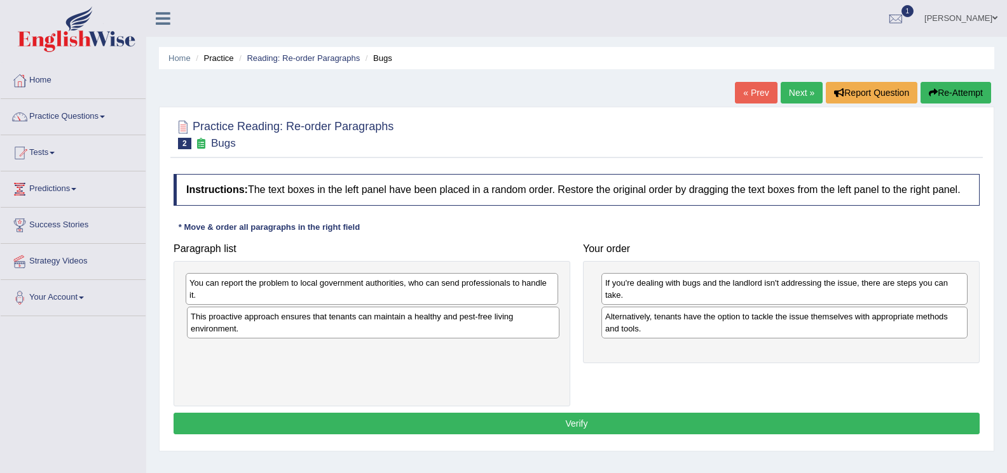
click at [215, 325] on div "This proactive approach ensures that tenants can maintain a healthy and pest-fr…" at bounding box center [373, 323] width 372 height 32
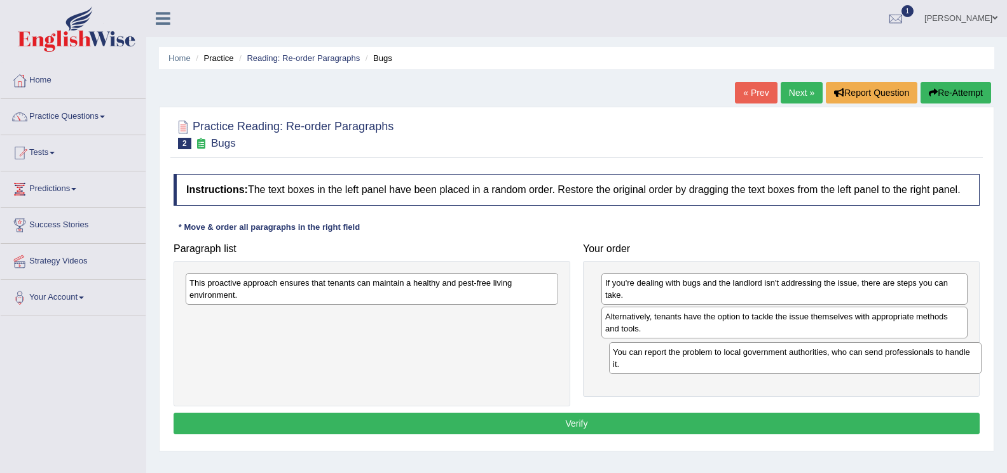
drag, startPoint x: 224, startPoint y: 294, endPoint x: 648, endPoint y: 363, distance: 429.4
click at [648, 363] on div "You can report the problem to local government authorities, who can send profes…" at bounding box center [795, 359] width 372 height 32
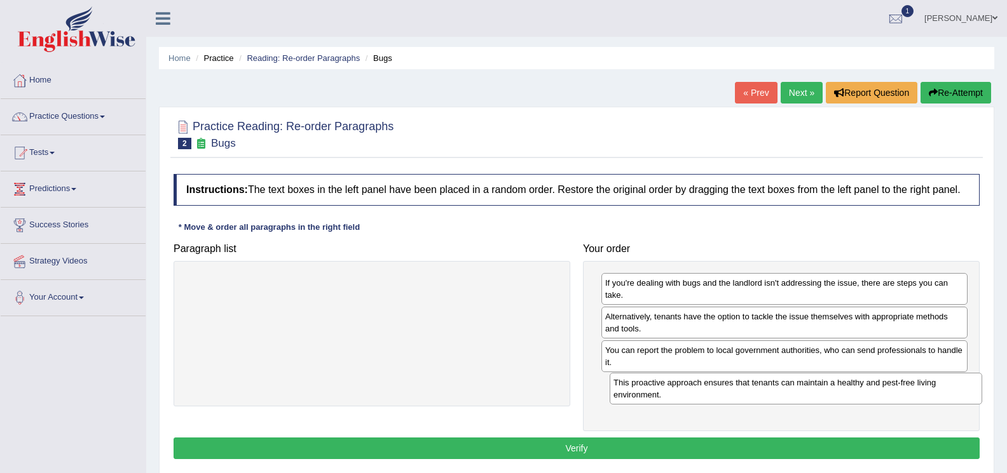
drag, startPoint x: 437, startPoint y: 295, endPoint x: 861, endPoint y: 395, distance: 435.4
click at [861, 395] on div "This proactive approach ensures that tenants can maintain a healthy and pest-fr…" at bounding box center [795, 389] width 372 height 32
click at [572, 452] on button "Verify" at bounding box center [576, 449] width 806 height 22
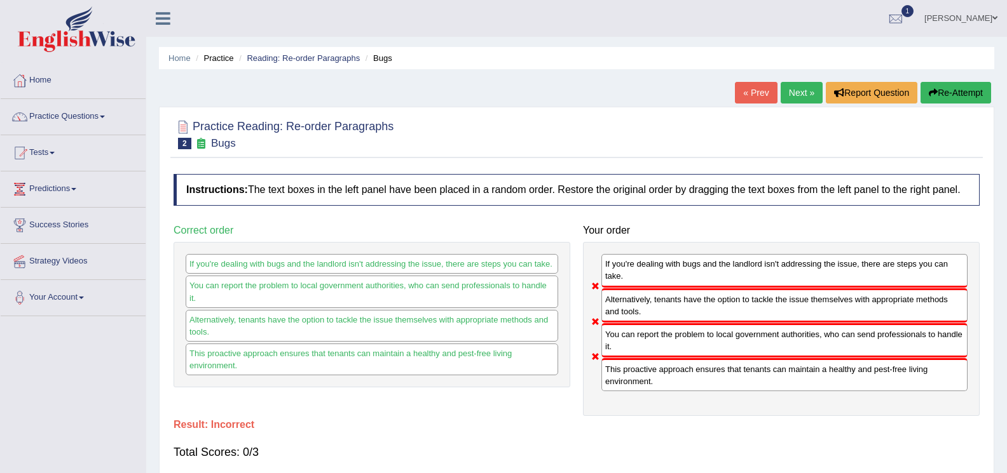
click at [804, 96] on link "Next »" at bounding box center [801, 93] width 42 height 22
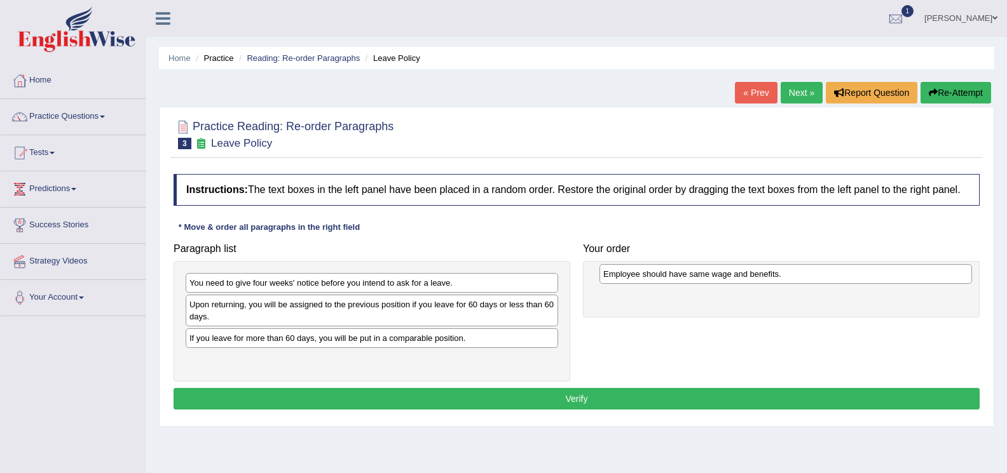
drag, startPoint x: 240, startPoint y: 344, endPoint x: 654, endPoint y: 280, distance: 418.6
click at [654, 280] on div "Employee should have same wage and benefits." at bounding box center [785, 274] width 372 height 20
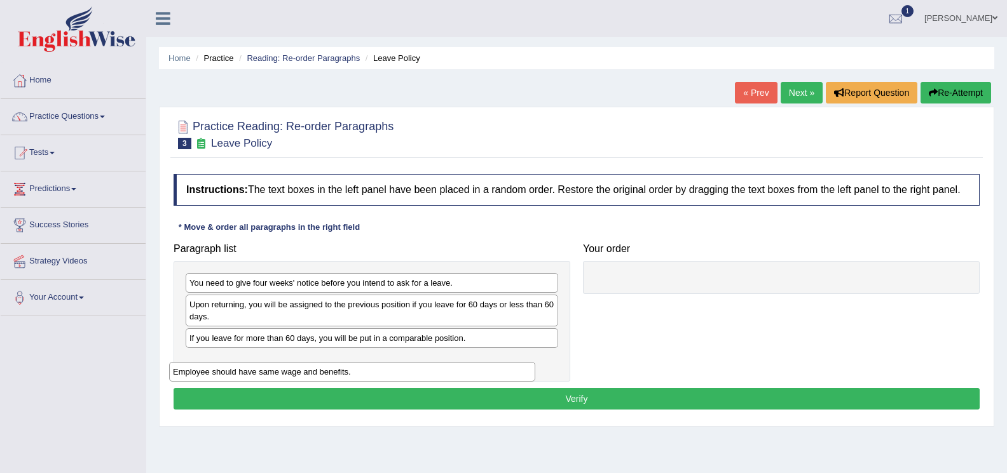
drag, startPoint x: 631, startPoint y: 286, endPoint x: 198, endPoint y: 372, distance: 441.9
click at [198, 372] on div "Employee should have same wage and benefits." at bounding box center [352, 372] width 366 height 20
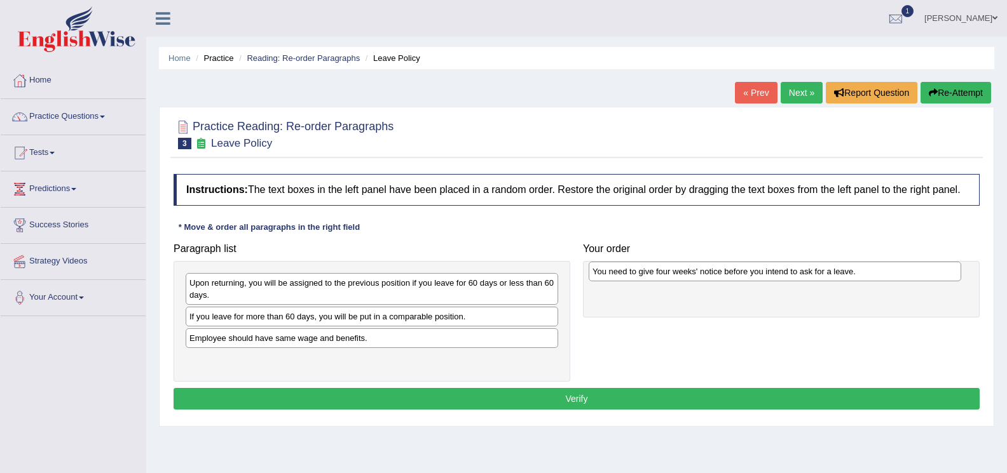
drag, startPoint x: 225, startPoint y: 280, endPoint x: 628, endPoint y: 269, distance: 403.0
click at [628, 269] on div "You need to give four weeks' notice before you intend to ask for a leave." at bounding box center [774, 272] width 372 height 20
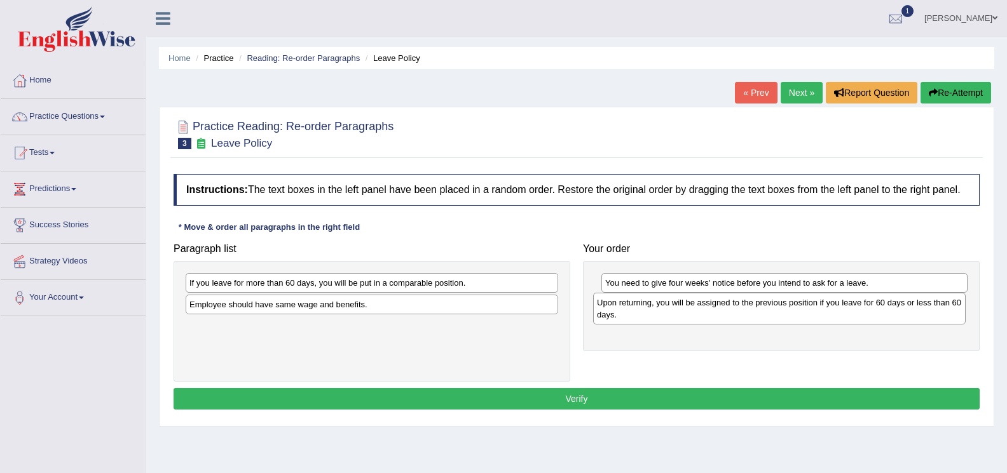
drag, startPoint x: 288, startPoint y: 286, endPoint x: 696, endPoint y: 306, distance: 407.8
click at [696, 306] on div "Upon returning, you will be assigned to the previous position if you leave for …" at bounding box center [779, 309] width 372 height 32
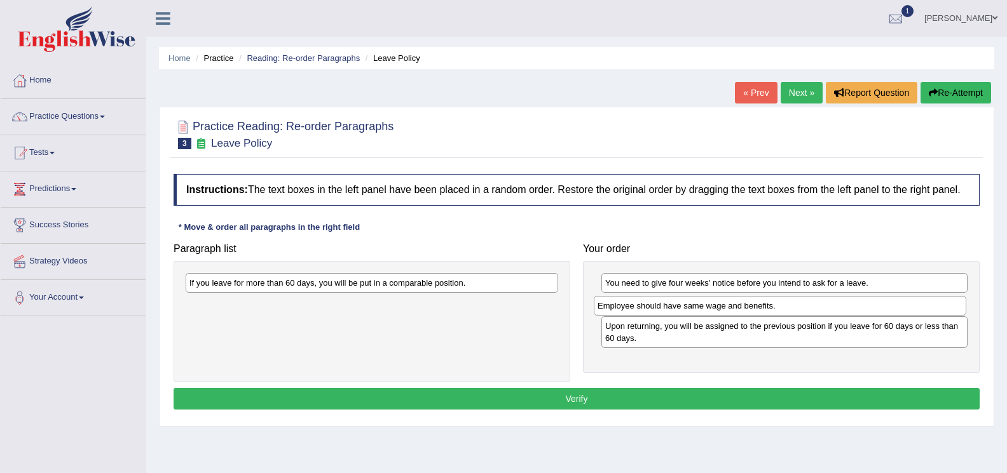
drag, startPoint x: 298, startPoint y: 308, endPoint x: 706, endPoint y: 309, distance: 408.0
click at [706, 309] on div "Employee should have same wage and benefits." at bounding box center [780, 306] width 372 height 20
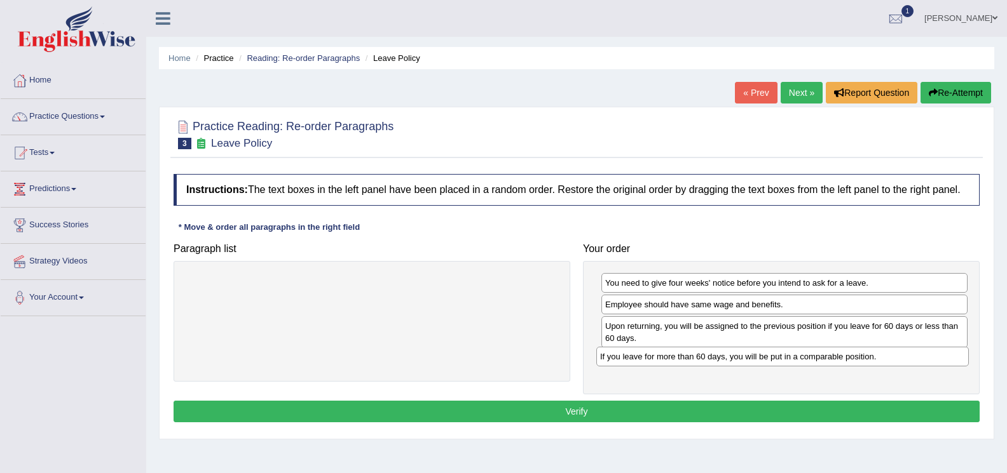
drag, startPoint x: 435, startPoint y: 288, endPoint x: 846, endPoint y: 362, distance: 417.1
click at [846, 362] on div "If you leave for more than 60 days, you will be put in a comparable position." at bounding box center [782, 357] width 372 height 20
click at [583, 411] on button "Verify" at bounding box center [576, 412] width 806 height 22
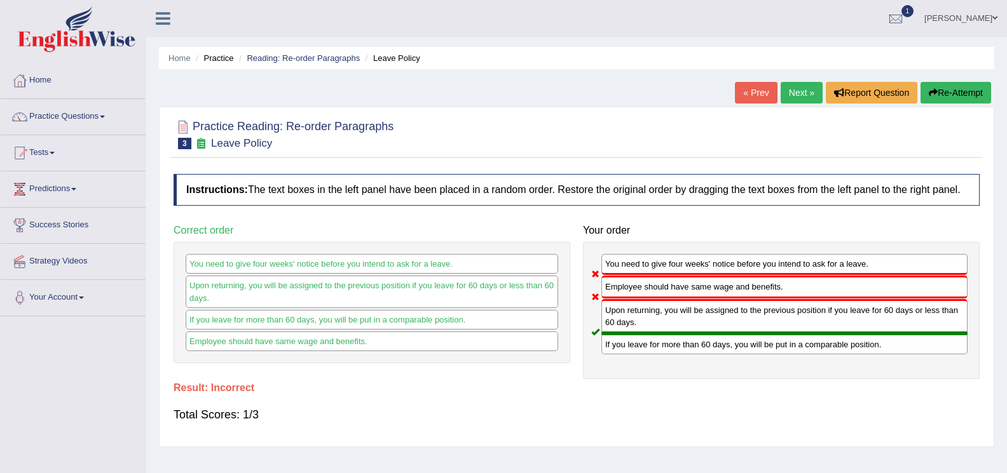
click at [804, 102] on link "Next »" at bounding box center [801, 93] width 42 height 22
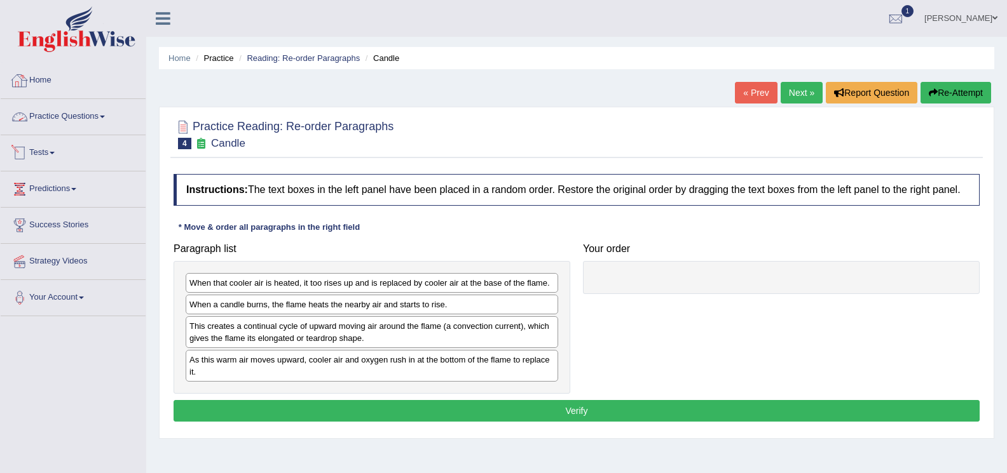
click at [104, 119] on link "Practice Questions" at bounding box center [73, 115] width 145 height 32
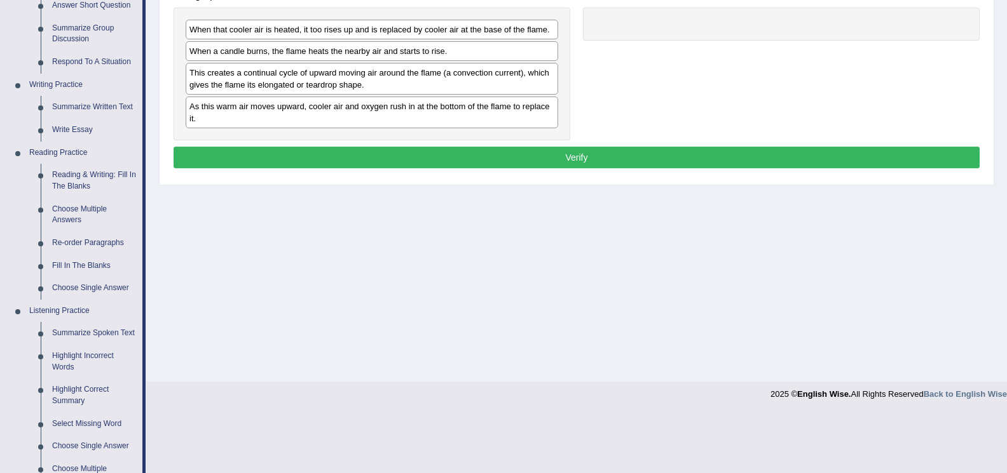
scroll to position [254, 0]
click at [113, 247] on link "Re-order Paragraphs" at bounding box center [94, 242] width 96 height 23
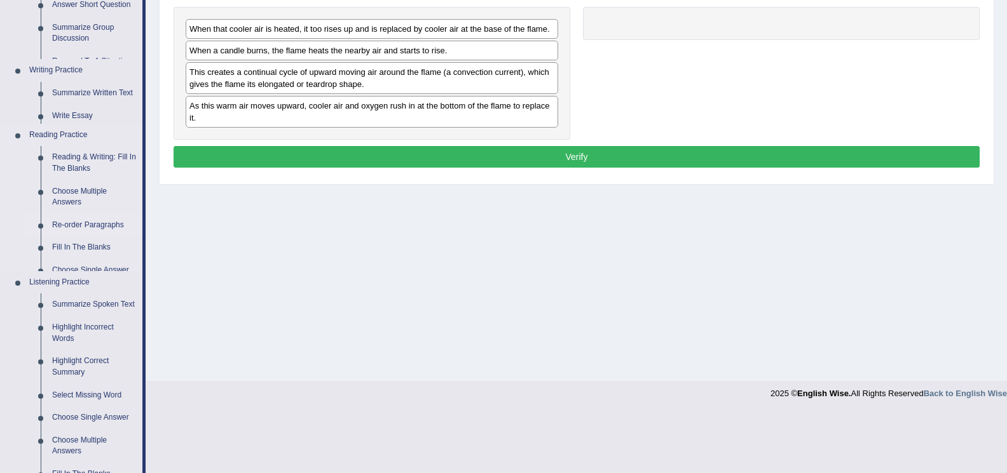
scroll to position [194, 0]
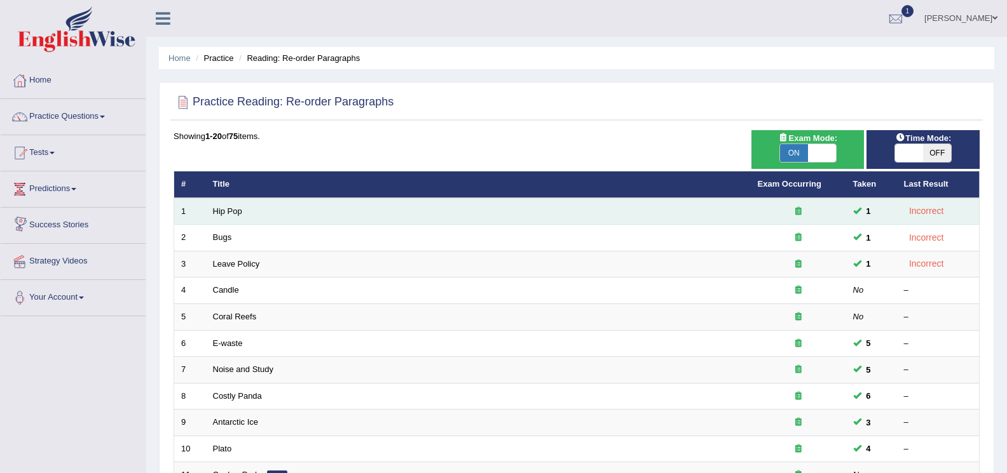
click at [382, 213] on td "Hip Pop" at bounding box center [478, 211] width 545 height 27
click at [242, 216] on td "Hip Pop" at bounding box center [478, 211] width 545 height 27
click at [224, 205] on td "Hip Pop" at bounding box center [478, 211] width 545 height 27
click at [223, 210] on link "Hip Pop" at bounding box center [227, 212] width 29 height 10
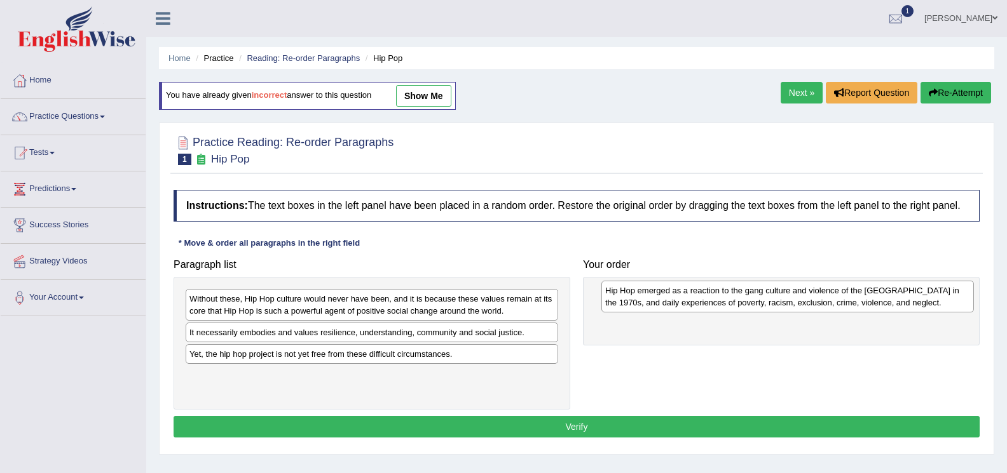
drag, startPoint x: 234, startPoint y: 308, endPoint x: 649, endPoint y: 300, distance: 415.7
click at [649, 300] on div "Hip Hop emerged as a reaction to the gang culture and violence of the [GEOGRAPH…" at bounding box center [787, 297] width 372 height 32
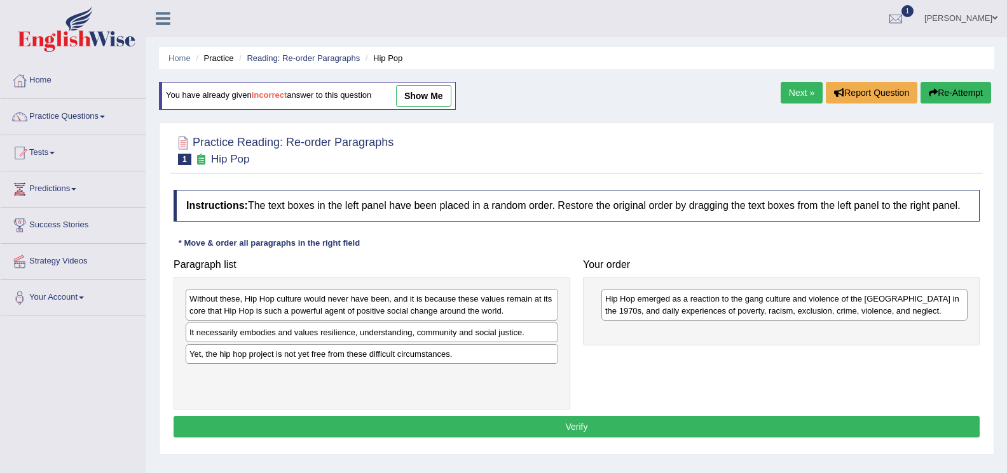
click at [974, 20] on link "[PERSON_NAME]" at bounding box center [960, 16] width 92 height 33
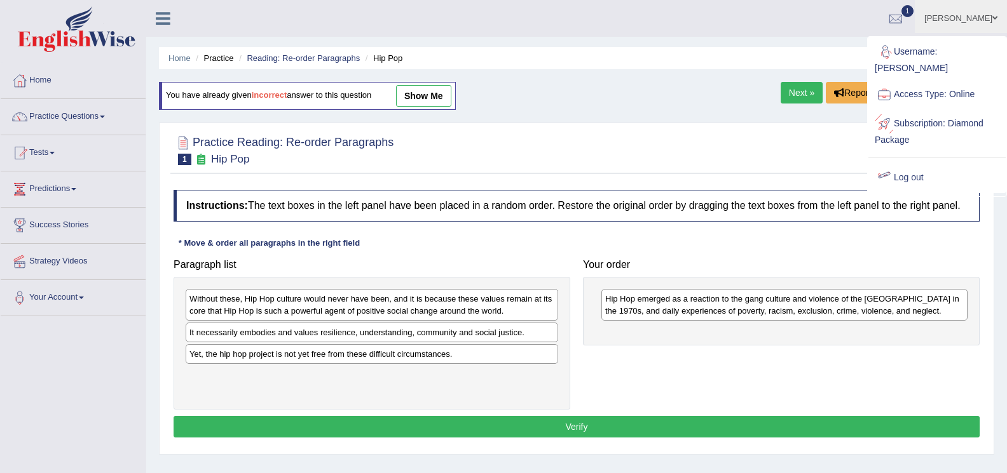
click at [906, 166] on link "Log out" at bounding box center [936, 177] width 137 height 29
